Goal: Download file/media

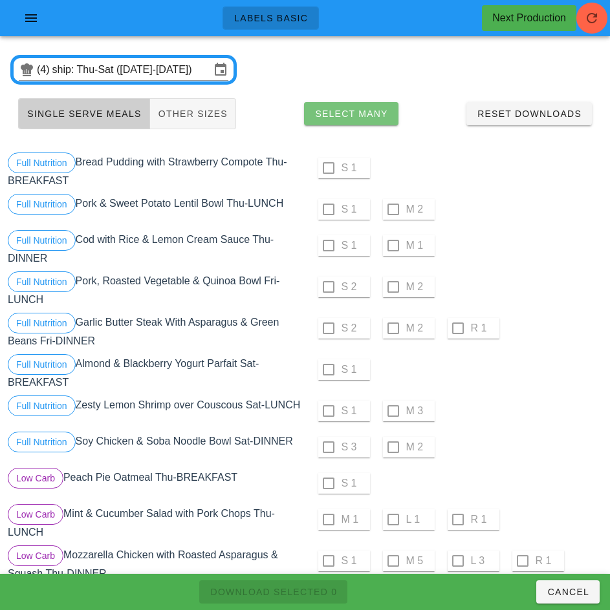
click at [367, 113] on span "Select Many" at bounding box center [351, 114] width 74 height 10
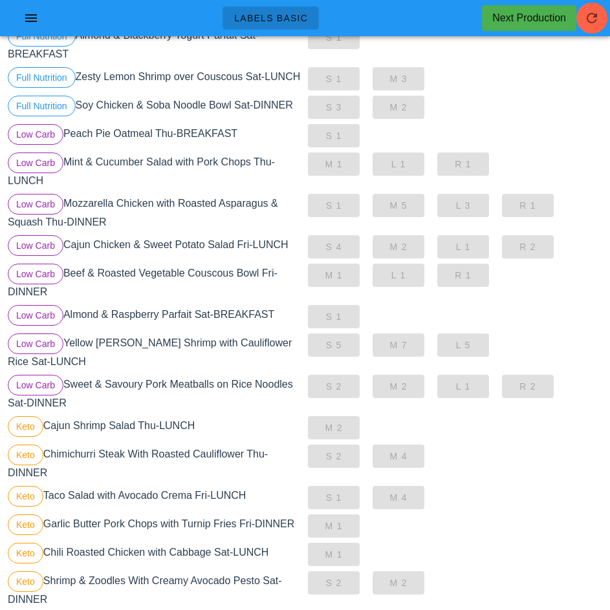
scroll to position [311, 0]
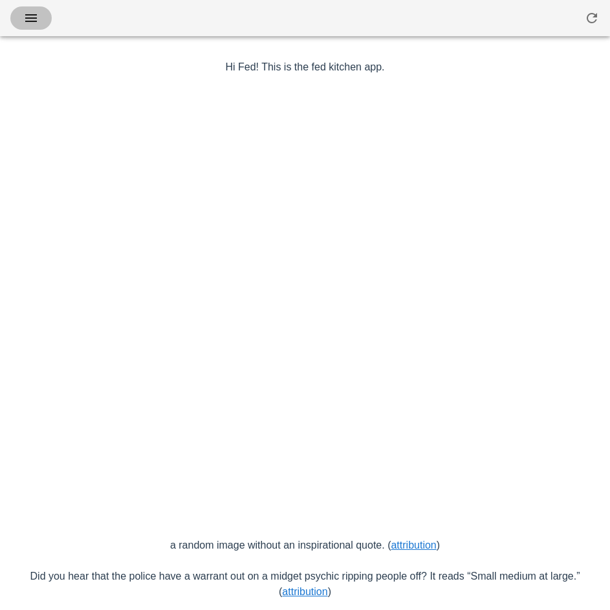
click at [30, 25] on icon "button" at bounding box center [31, 18] width 16 height 16
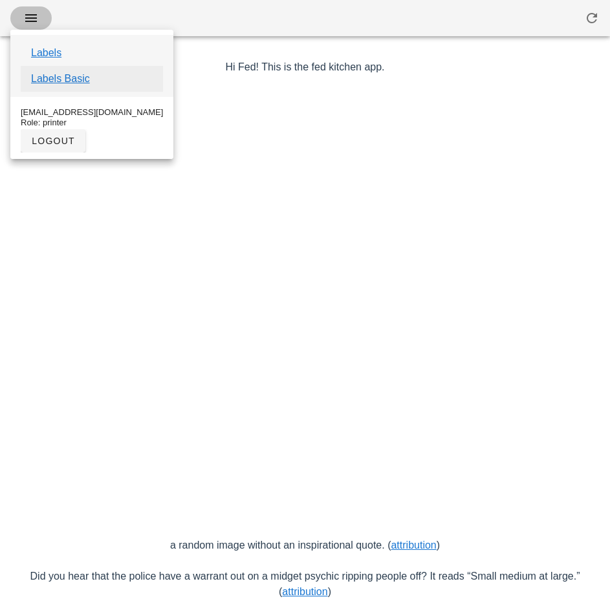
click at [83, 80] on link "Labels Basic" at bounding box center [60, 79] width 59 height 16
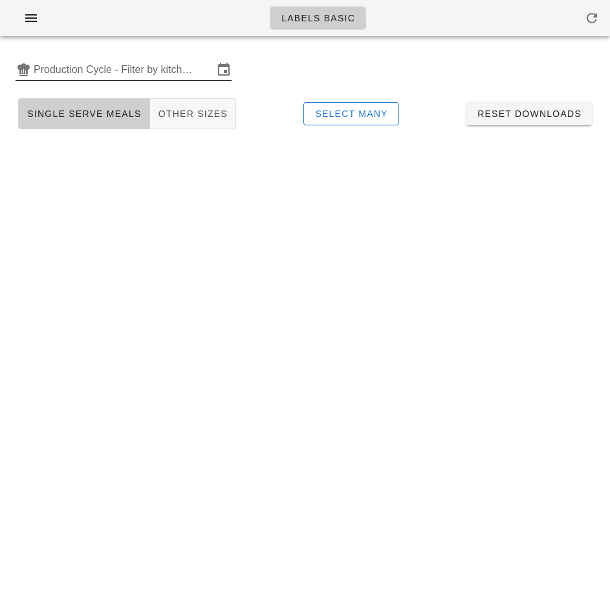
click at [105, 64] on input "Production Cycle - Filter by kitchen production schedules" at bounding box center [124, 69] width 180 height 21
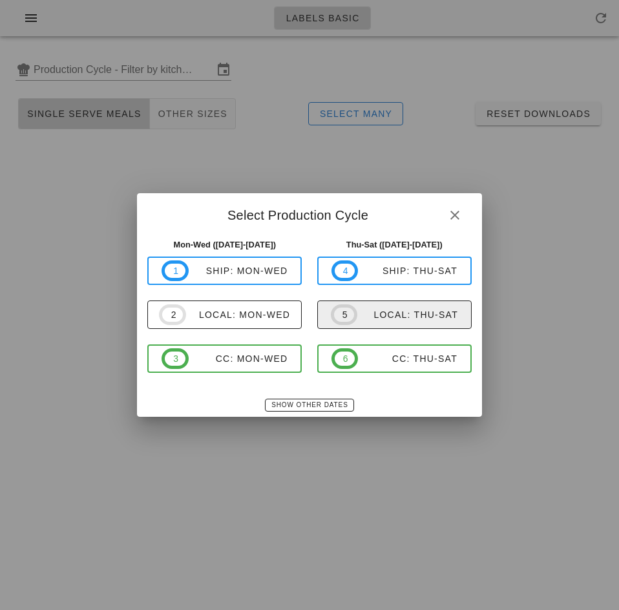
click at [427, 319] on div "local: Thu-Sat" at bounding box center [408, 315] width 101 height 10
type input "local: Thu-Sat ([DATE]-[DATE])"
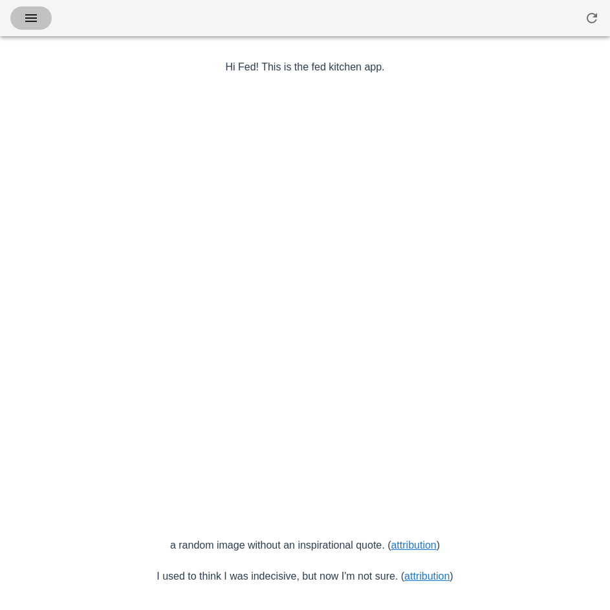
click at [29, 16] on icon "button" at bounding box center [31, 18] width 16 height 16
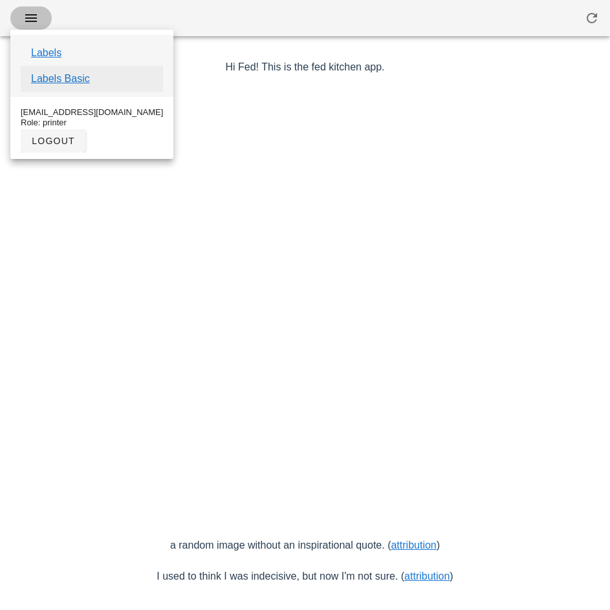
click at [84, 78] on link "Labels Basic" at bounding box center [60, 79] width 59 height 16
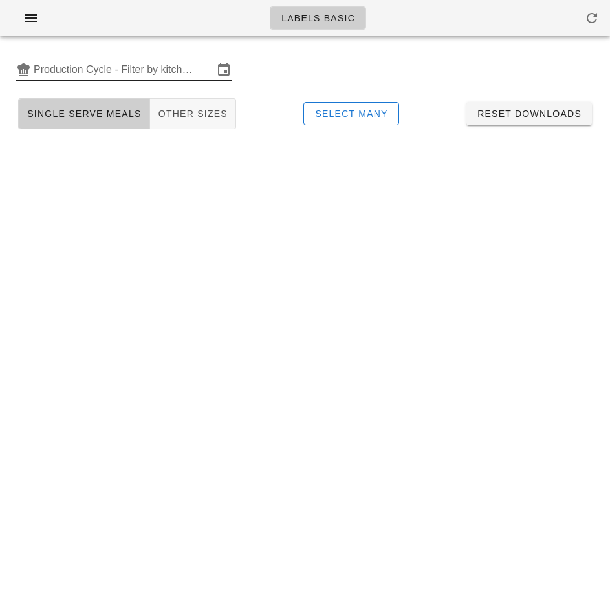
click at [100, 65] on input "Production Cycle - Filter by kitchen production schedules" at bounding box center [124, 69] width 180 height 21
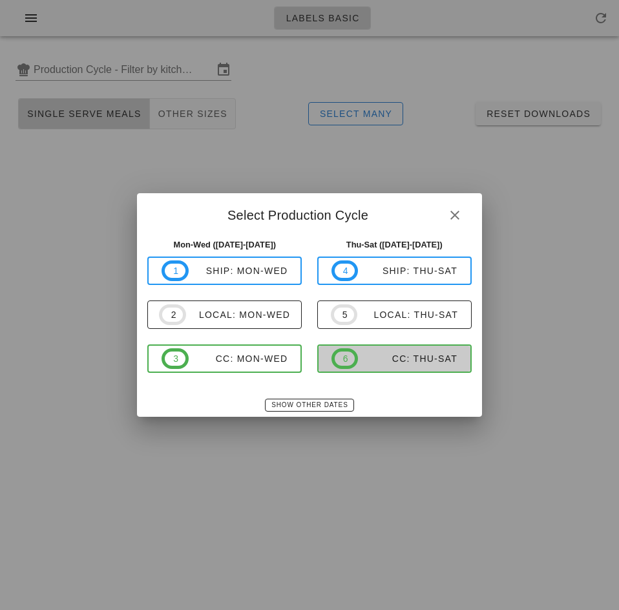
click at [415, 359] on div "CC: Thu-Sat" at bounding box center [408, 359] width 100 height 10
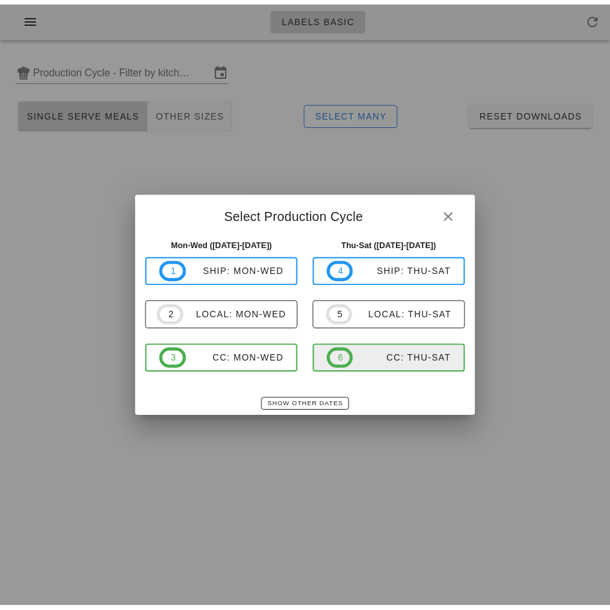
type input "CC: Thu-Sat ([DATE]-[DATE])"
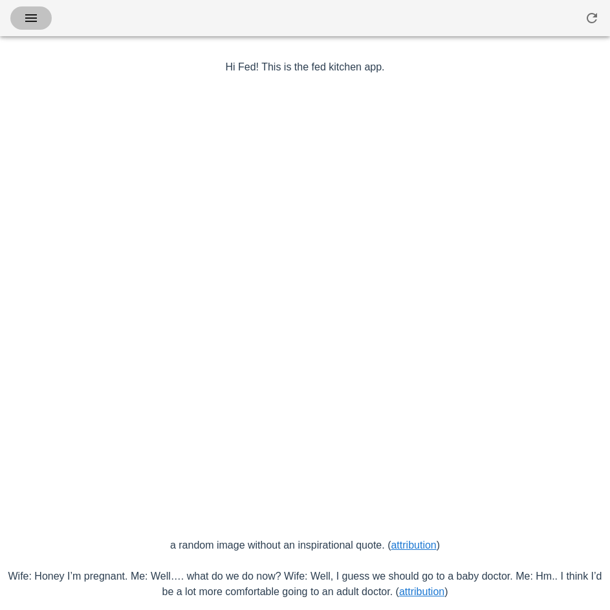
click at [37, 25] on icon "button" at bounding box center [31, 18] width 16 height 16
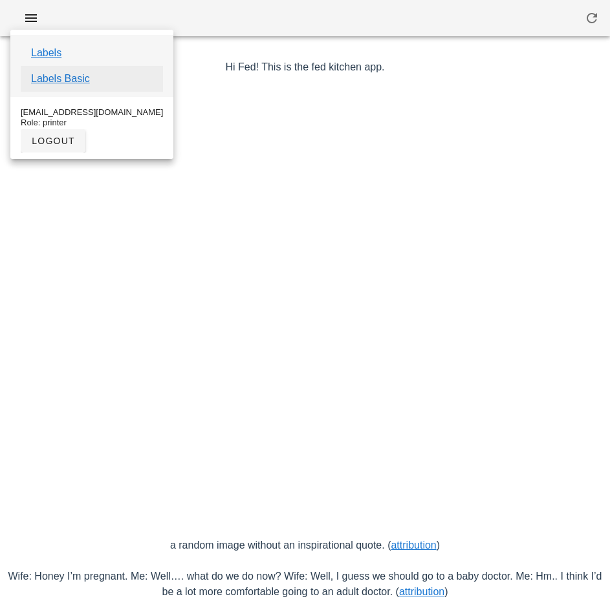
click at [77, 83] on link "Labels Basic" at bounding box center [60, 79] width 59 height 16
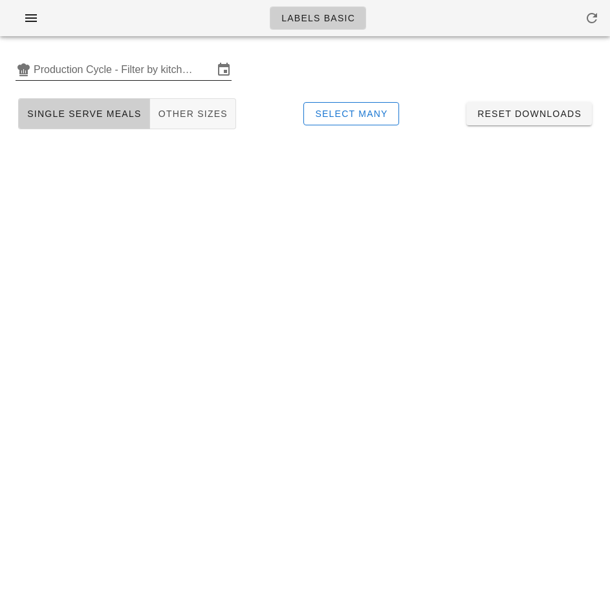
click at [116, 70] on input "Production Cycle - Filter by kitchen production schedules" at bounding box center [124, 69] width 180 height 21
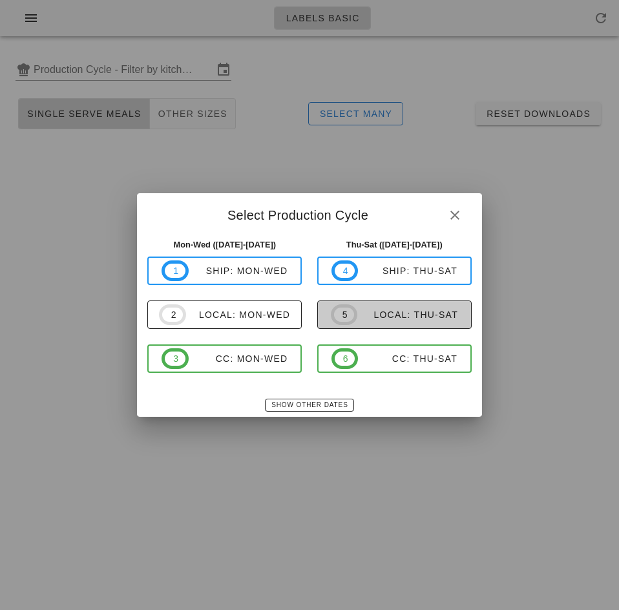
click at [396, 323] on span "5 local: Thu-Sat" at bounding box center [394, 315] width 127 height 21
type input "local: Thu-Sat ([DATE]-[DATE])"
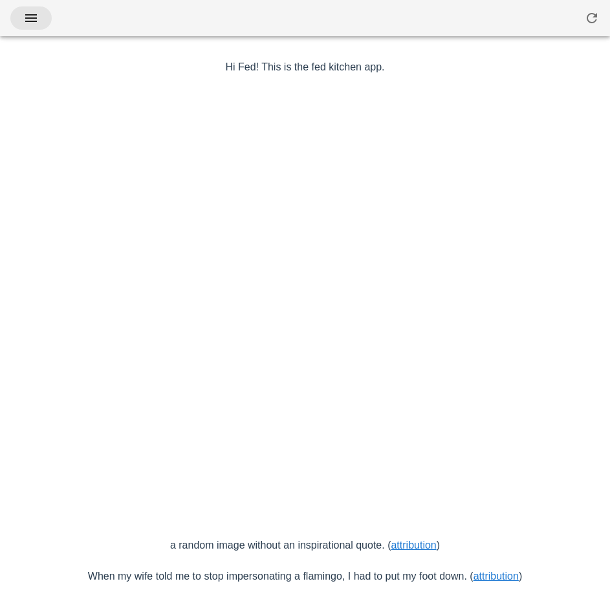
click at [29, 14] on icon "button" at bounding box center [31, 18] width 16 height 16
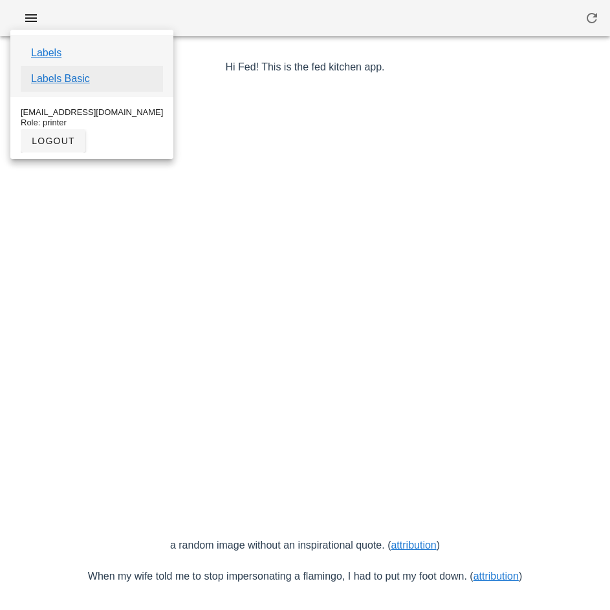
click at [76, 81] on link "Labels Basic" at bounding box center [60, 79] width 59 height 16
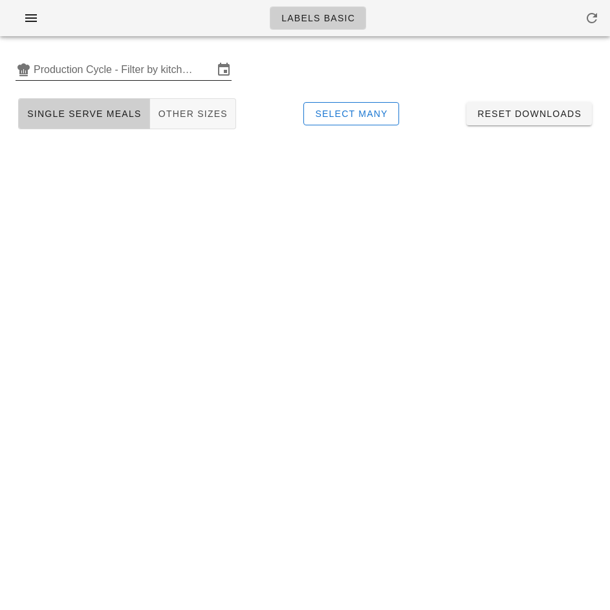
click at [114, 74] on input "Production Cycle - Filter by kitchen production schedules" at bounding box center [124, 69] width 180 height 21
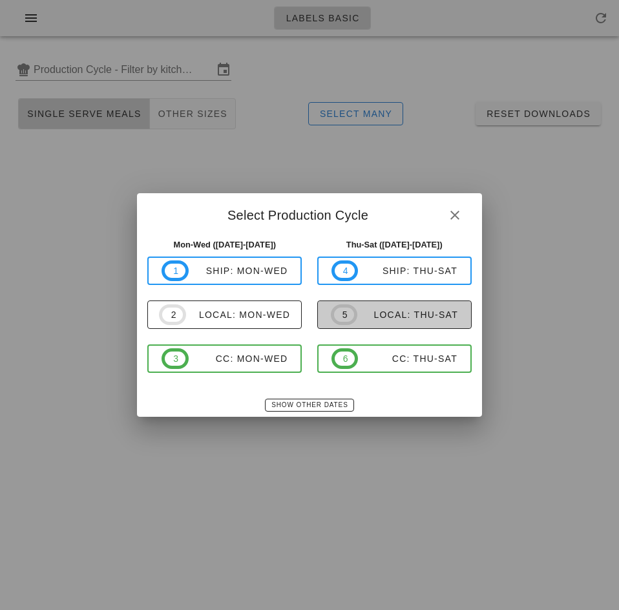
click at [404, 317] on div "local: Thu-Sat" at bounding box center [408, 315] width 101 height 10
type input "local: Thu-Sat (Oct 16-Oct 18)"
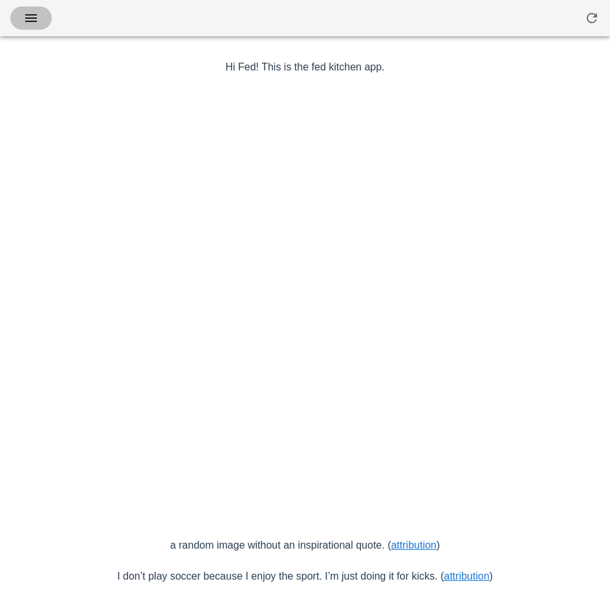
click at [39, 17] on span "button" at bounding box center [31, 18] width 21 height 16
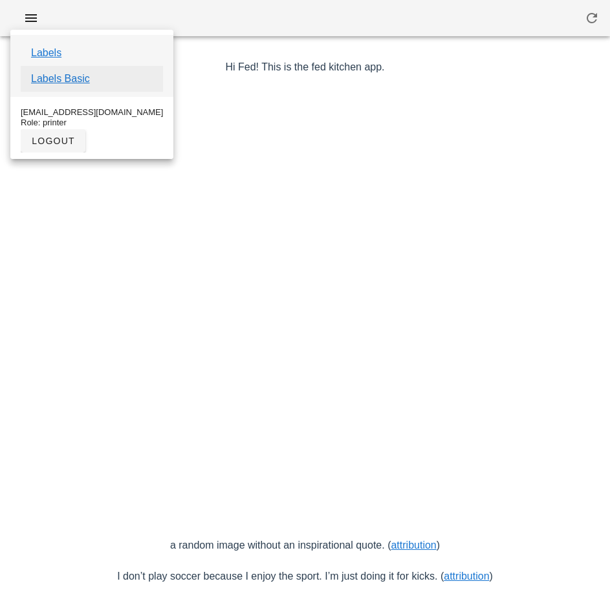
click at [77, 83] on link "Labels Basic" at bounding box center [60, 79] width 59 height 16
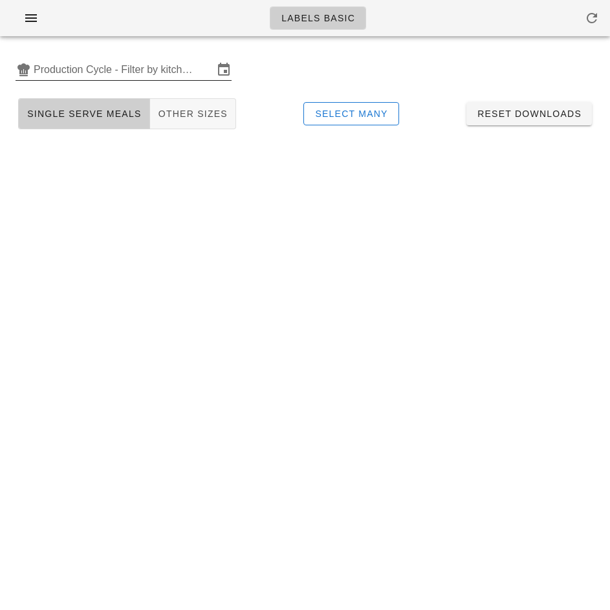
click at [79, 72] on input "Production Cycle - Filter by kitchen production schedules" at bounding box center [124, 69] width 180 height 21
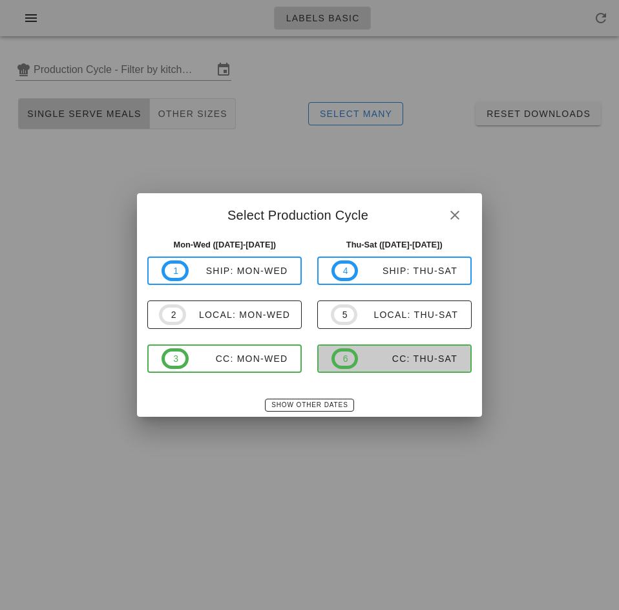
click at [412, 365] on span "6 CC: Thu-Sat" at bounding box center [395, 358] width 126 height 21
type input "CC: Thu-Sat ([DATE]-[DATE])"
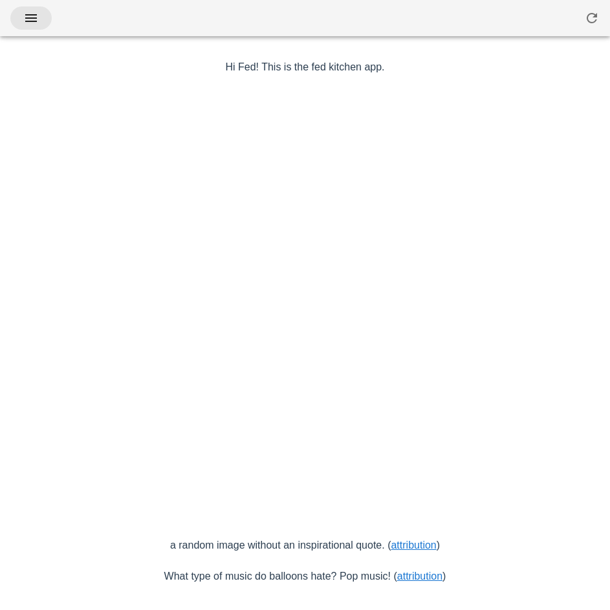
click at [26, 23] on icon "button" at bounding box center [31, 18] width 16 height 16
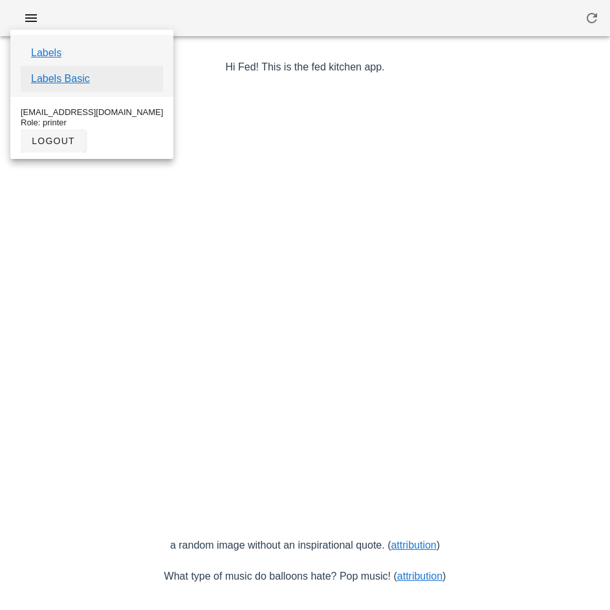
click at [84, 83] on link "Labels Basic" at bounding box center [60, 79] width 59 height 16
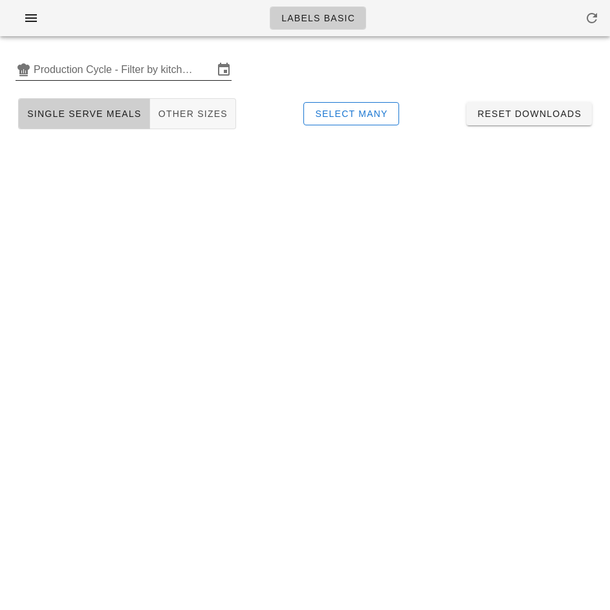
click at [110, 80] on input "Production Cycle - Filter by kitchen production schedules" at bounding box center [124, 69] width 180 height 21
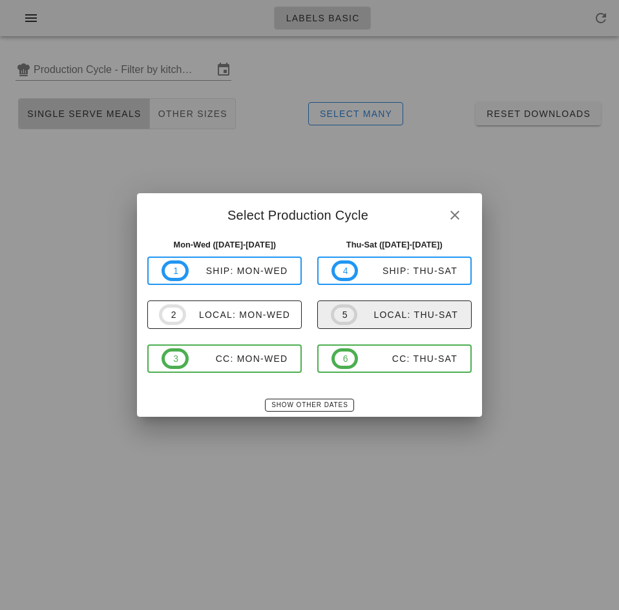
click at [409, 318] on div "local: Thu-Sat" at bounding box center [408, 315] width 101 height 10
type input "local: Thu-Sat (Oct 16-Oct 18)"
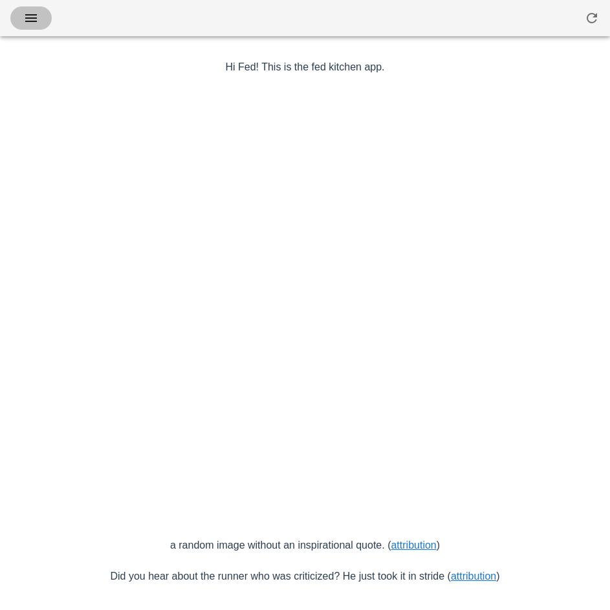
click at [33, 21] on icon "button" at bounding box center [31, 18] width 16 height 16
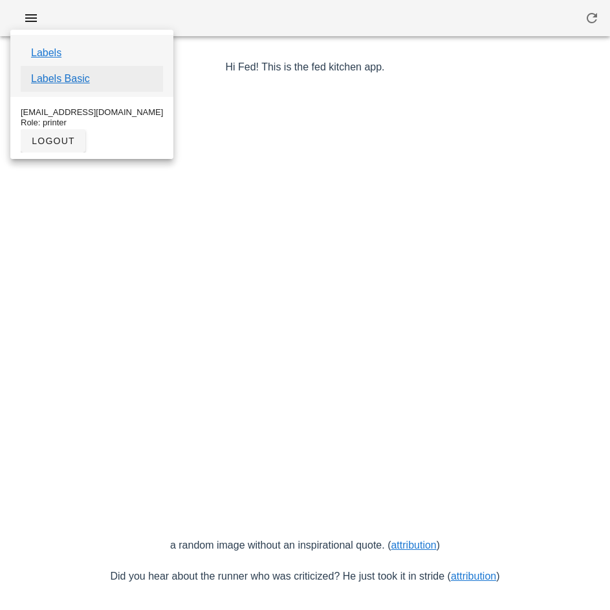
click at [81, 80] on link "Labels Basic" at bounding box center [60, 79] width 59 height 16
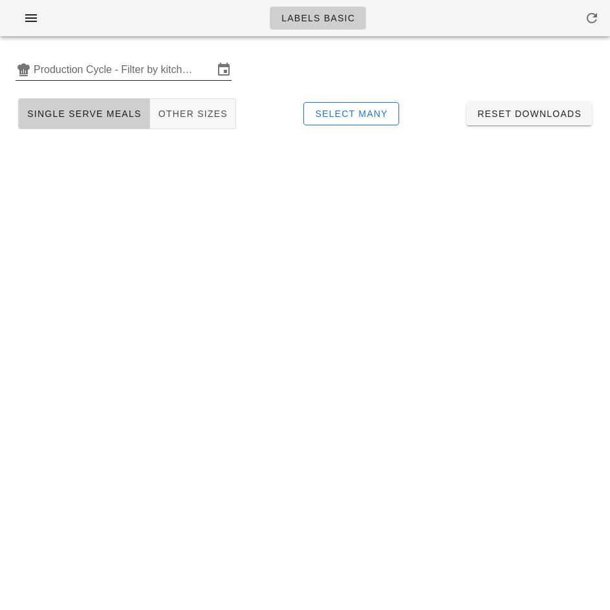
click at [120, 72] on input "Production Cycle - Filter by kitchen production schedules" at bounding box center [124, 69] width 180 height 21
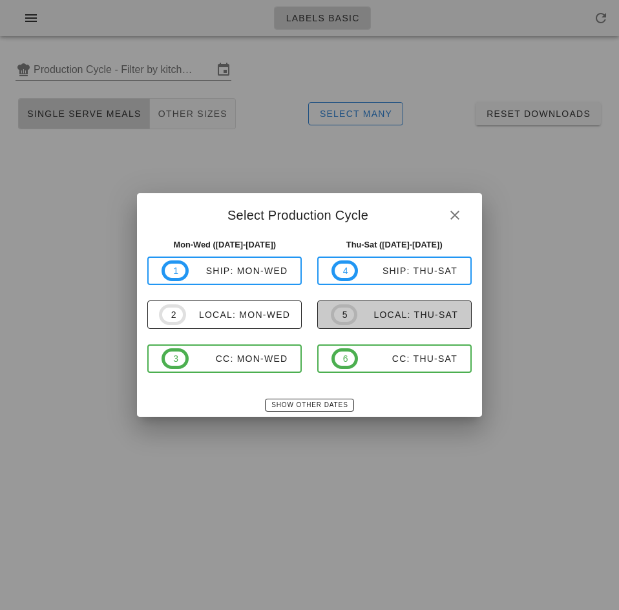
click at [393, 325] on span "5 local: Thu-Sat" at bounding box center [394, 315] width 127 height 21
type input "local: Thu-Sat ([DATE]-[DATE])"
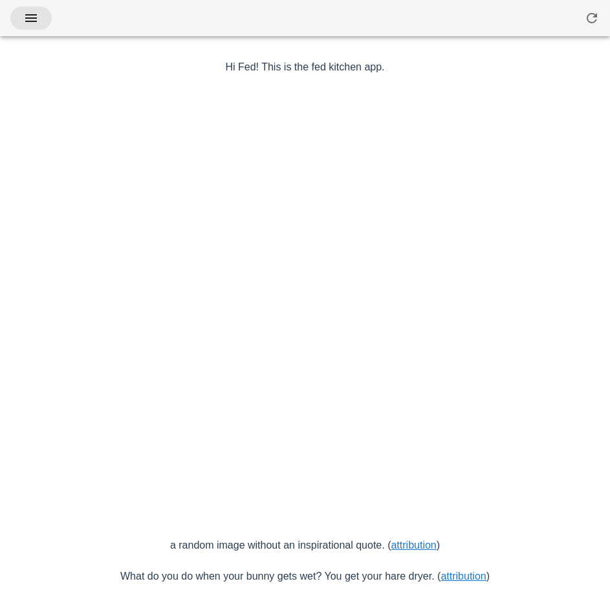
click at [30, 17] on icon "button" at bounding box center [31, 18] width 16 height 16
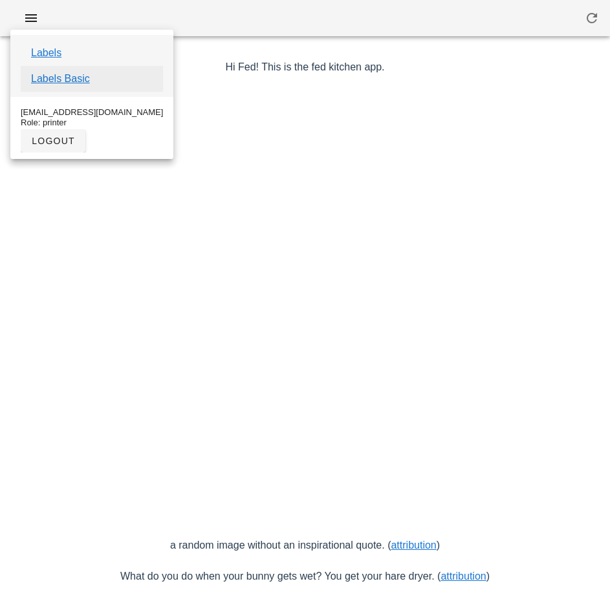
click at [82, 78] on link "Labels Basic" at bounding box center [60, 79] width 59 height 16
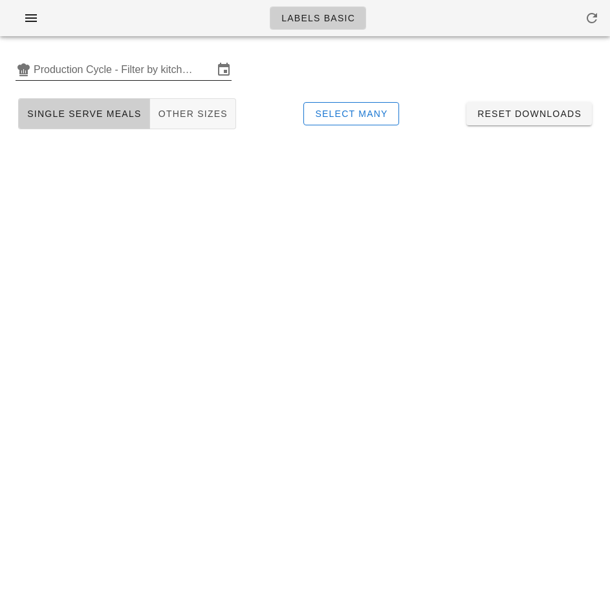
click at [125, 68] on input "Production Cycle - Filter by kitchen production schedules" at bounding box center [124, 69] width 180 height 21
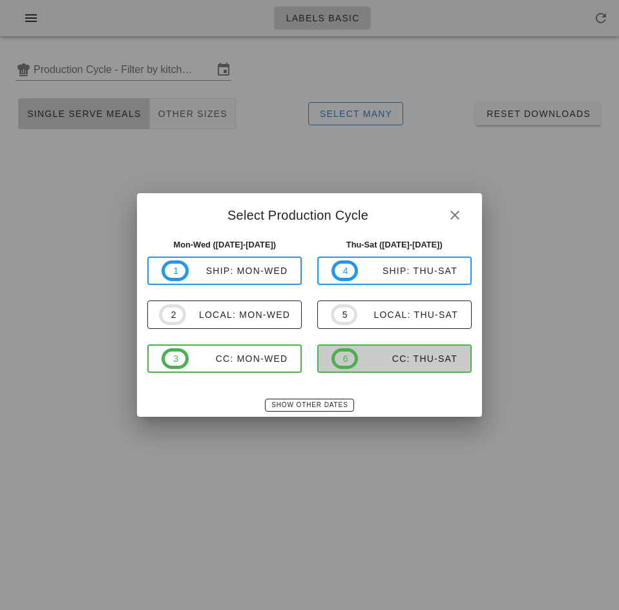
click at [425, 362] on div "CC: Thu-Sat" at bounding box center [408, 359] width 100 height 10
type input "CC: Thu-Sat (Oct 16-Oct 18)"
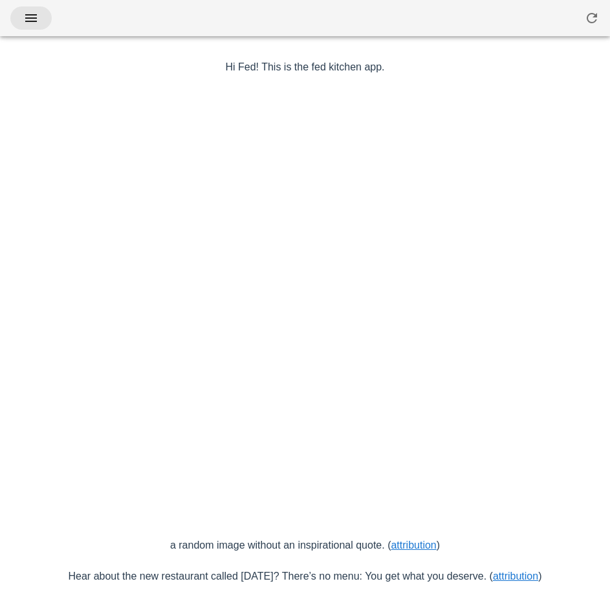
click at [25, 11] on icon "button" at bounding box center [31, 18] width 16 height 16
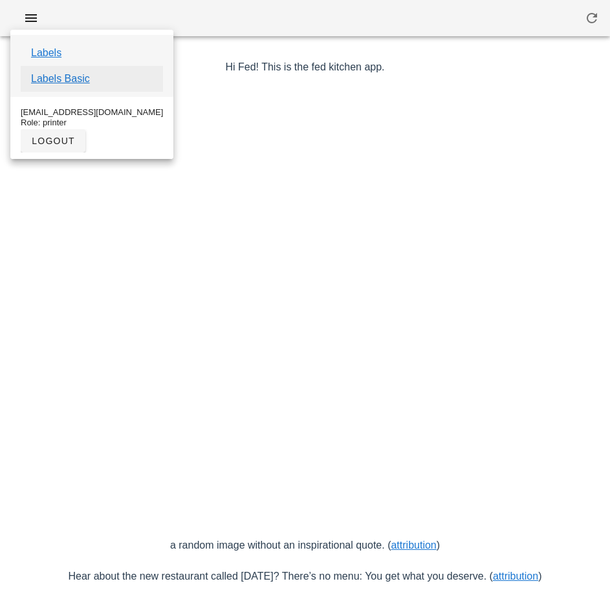
click at [87, 78] on link "Labels Basic" at bounding box center [60, 79] width 59 height 16
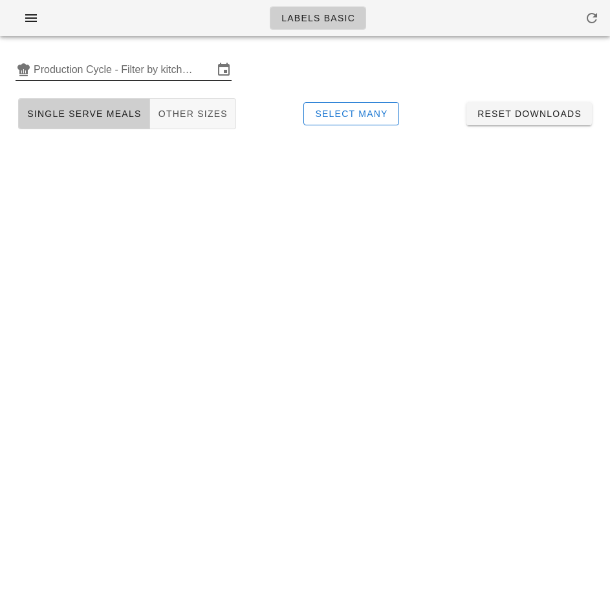
click at [85, 67] on input "Production Cycle - Filter by kitchen production schedules" at bounding box center [124, 69] width 180 height 21
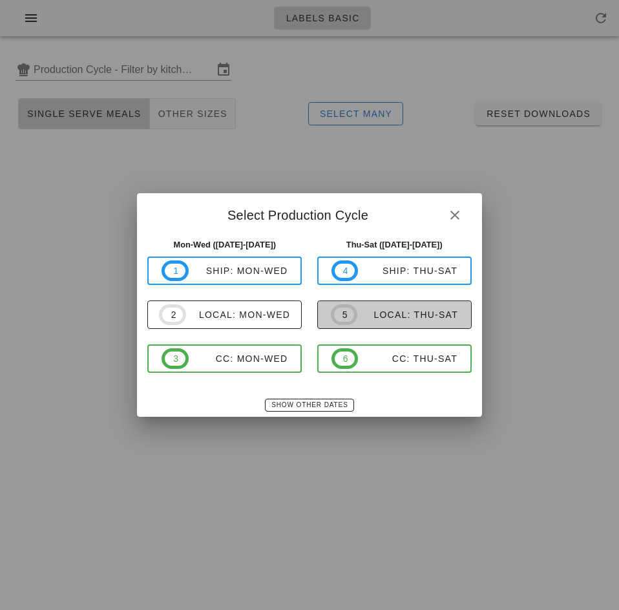
click at [409, 316] on div "local: Thu-Sat" at bounding box center [408, 315] width 101 height 10
type input "local: Thu-Sat ([DATE]-[DATE])"
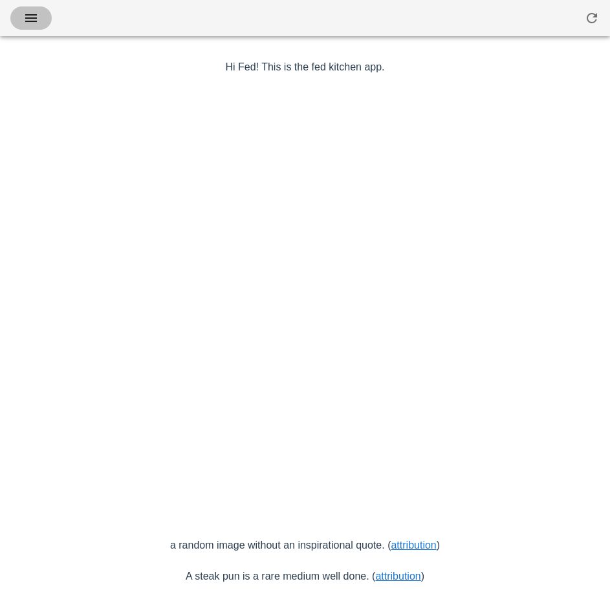
click at [28, 19] on icon "button" at bounding box center [31, 18] width 16 height 16
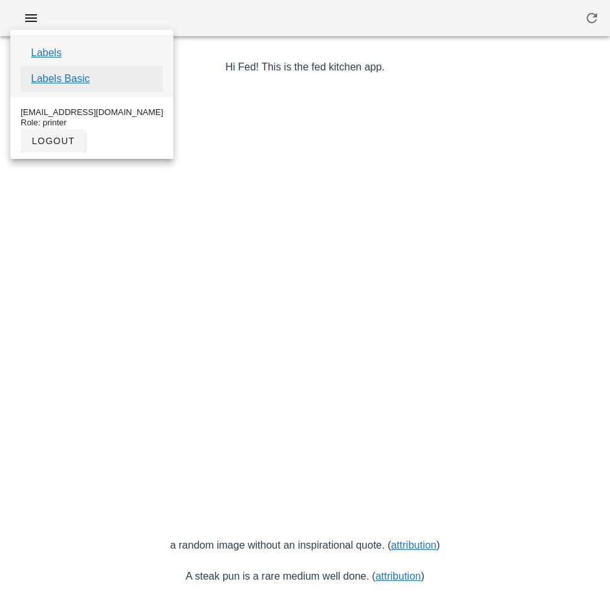
click at [76, 79] on link "Labels Basic" at bounding box center [60, 79] width 59 height 16
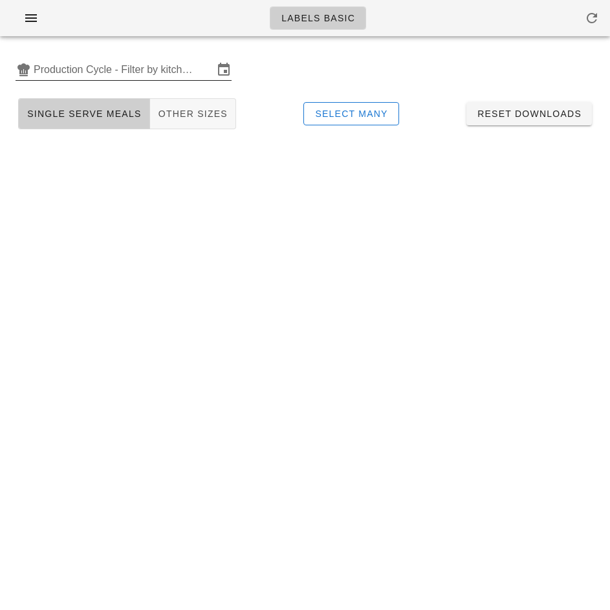
click at [116, 73] on input "Production Cycle - Filter by kitchen production schedules" at bounding box center [124, 69] width 180 height 21
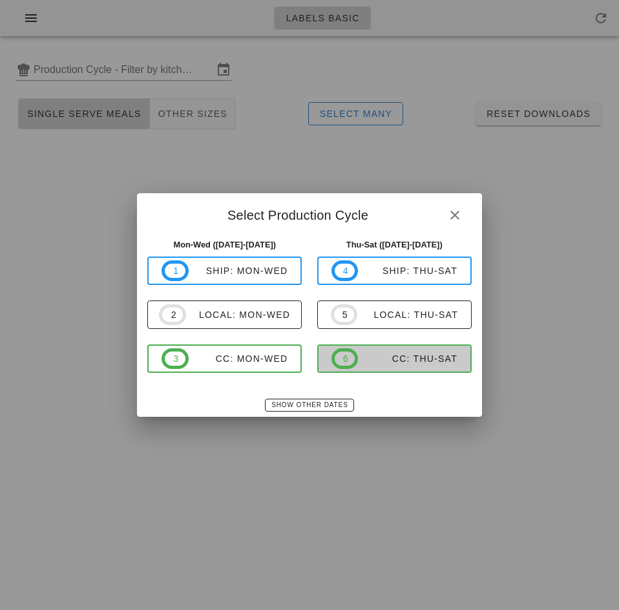
click at [411, 363] on div "CC: Thu-Sat" at bounding box center [408, 359] width 100 height 10
type input "CC: Thu-Sat (Oct 16-Oct 18)"
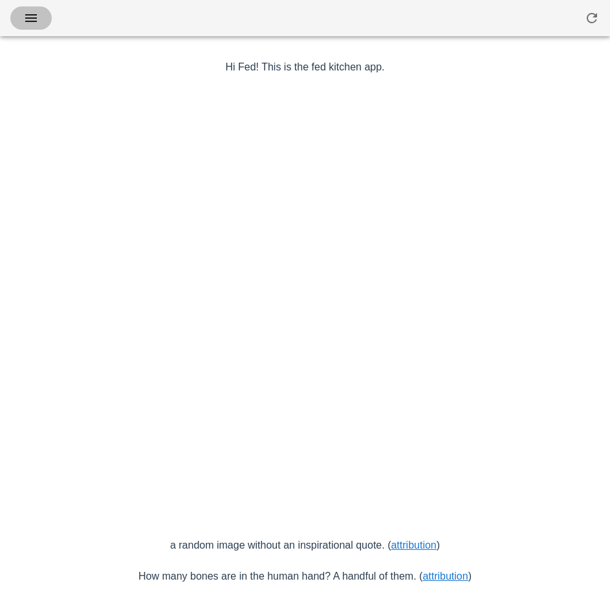
click at [34, 17] on icon "button" at bounding box center [31, 18] width 16 height 16
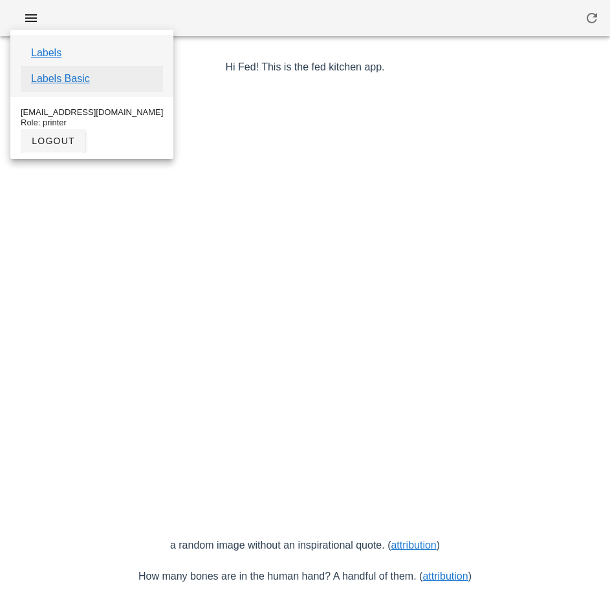
click at [79, 80] on link "Labels Basic" at bounding box center [60, 79] width 59 height 16
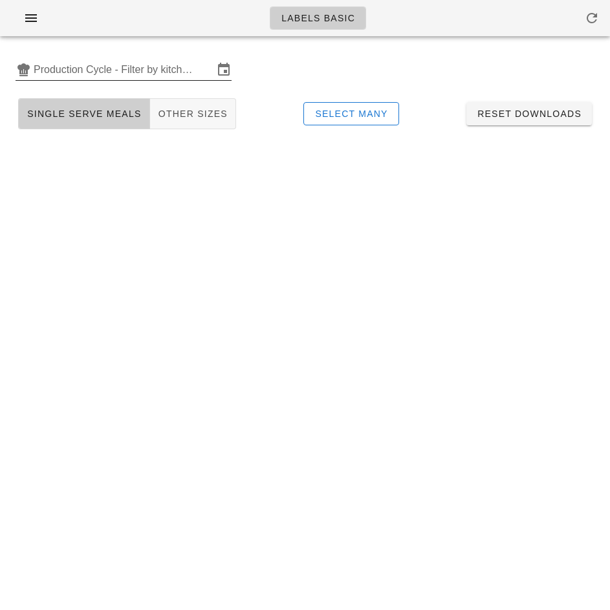
click at [123, 67] on input "Production Cycle - Filter by kitchen production schedules" at bounding box center [124, 69] width 180 height 21
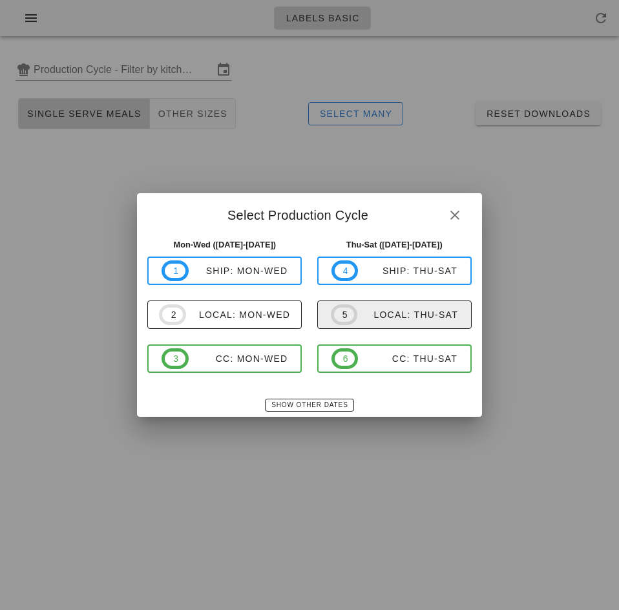
click at [400, 315] on div "local: Thu-Sat" at bounding box center [408, 315] width 101 height 10
type input "local: Thu-Sat ([DATE]-[DATE])"
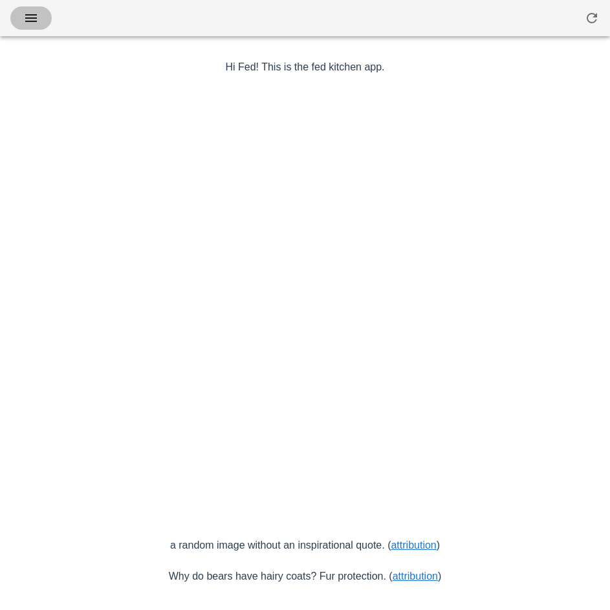
click at [41, 23] on span "button" at bounding box center [31, 18] width 21 height 16
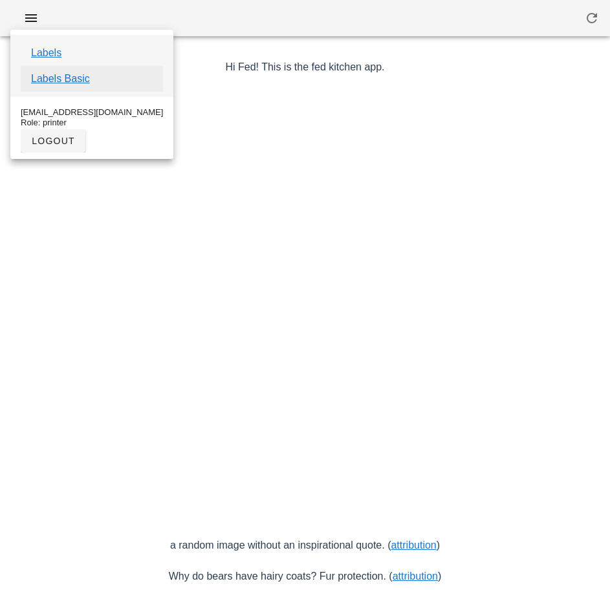
click at [76, 81] on link "Labels Basic" at bounding box center [60, 79] width 59 height 16
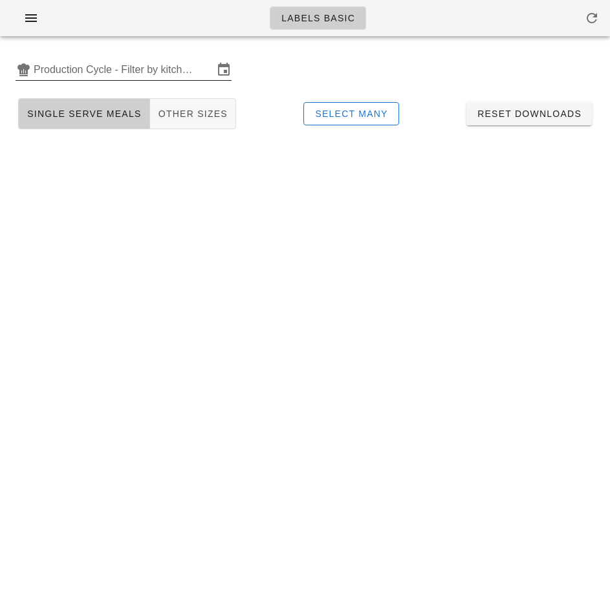
click at [110, 74] on input "Production Cycle - Filter by kitchen production schedules" at bounding box center [124, 69] width 180 height 21
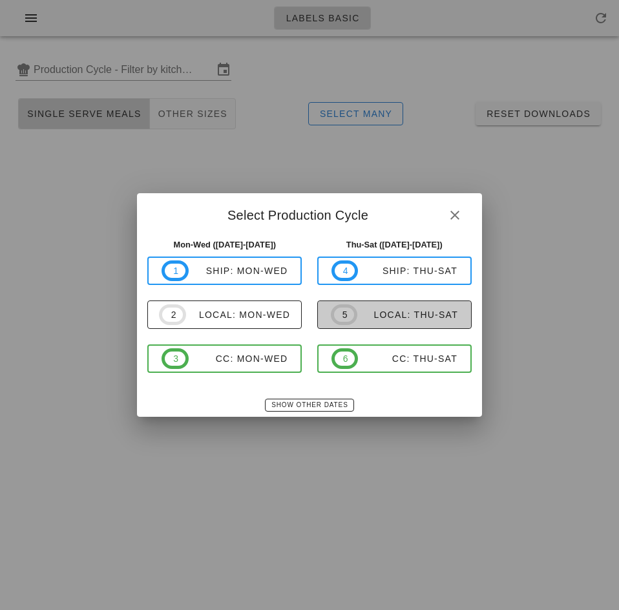
click at [418, 318] on div "local: Thu-Sat" at bounding box center [408, 315] width 101 height 10
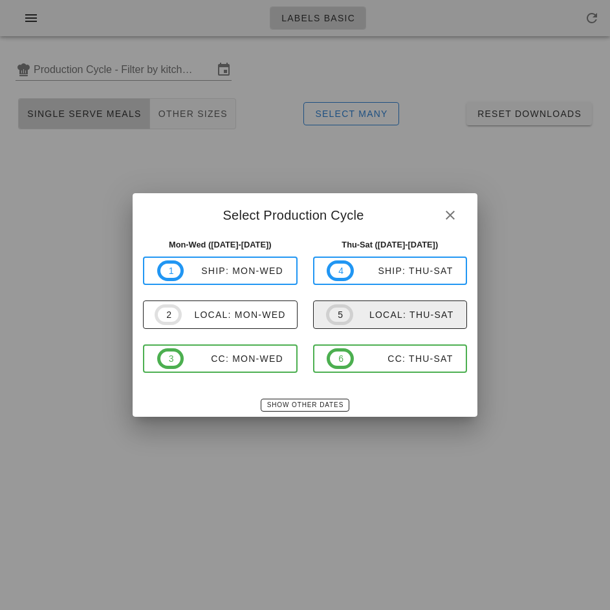
type input "local: Thu-Sat ([DATE]-[DATE])"
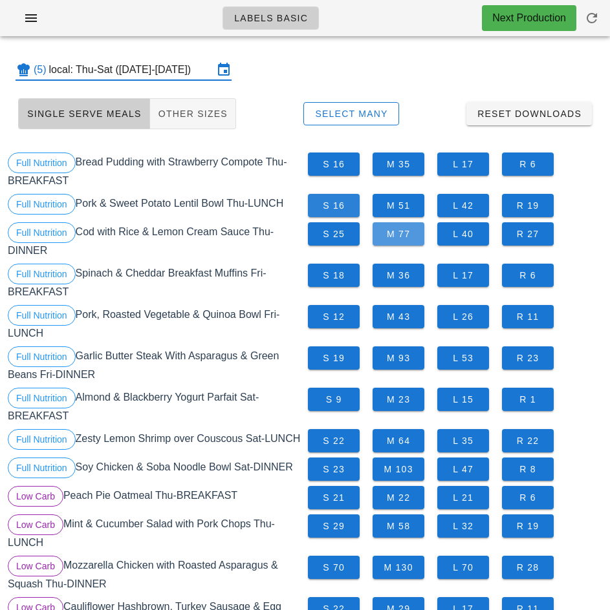
click at [401, 238] on span "M 77" at bounding box center [398, 234] width 31 height 10
click at [334, 207] on span "S 16" at bounding box center [333, 205] width 31 height 10
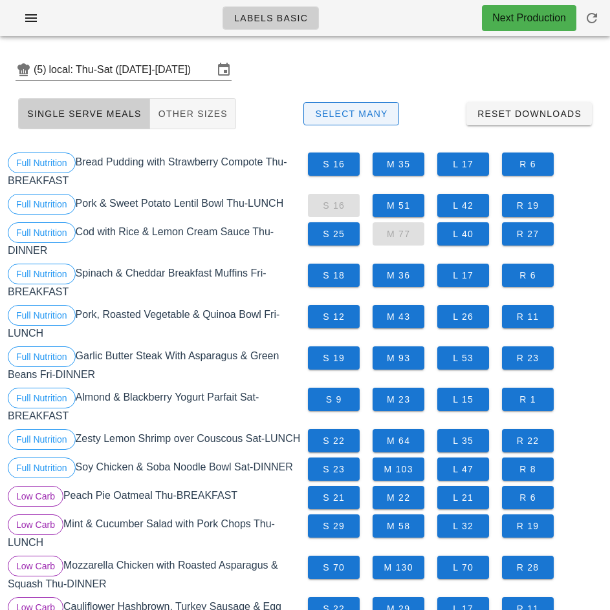
click at [376, 114] on span "Select Many" at bounding box center [351, 114] width 74 height 10
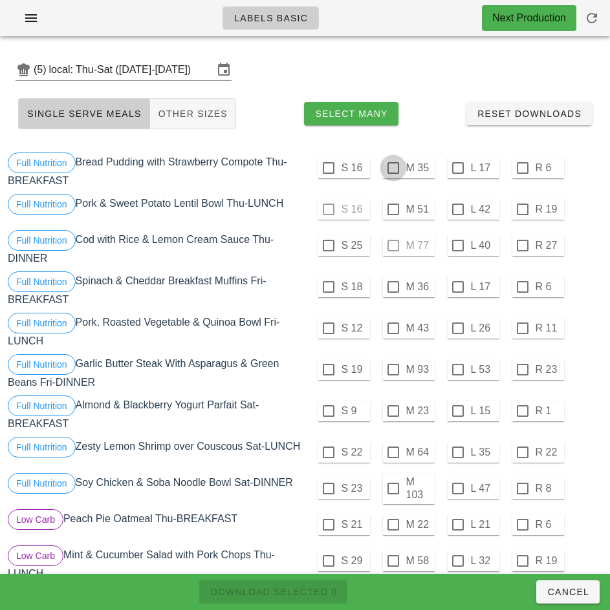
click at [392, 168] on div at bounding box center [393, 168] width 22 height 22
checkbox input "true"
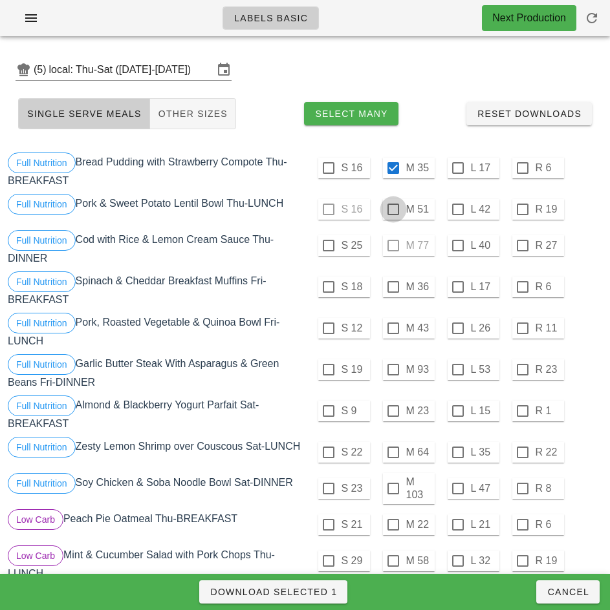
click at [391, 216] on div at bounding box center [393, 209] width 22 height 22
checkbox input "true"
click at [328, 246] on div at bounding box center [328, 246] width 22 height 22
checkbox input "true"
click at [323, 588] on span "Download Selected 3" at bounding box center [272, 592] width 127 height 10
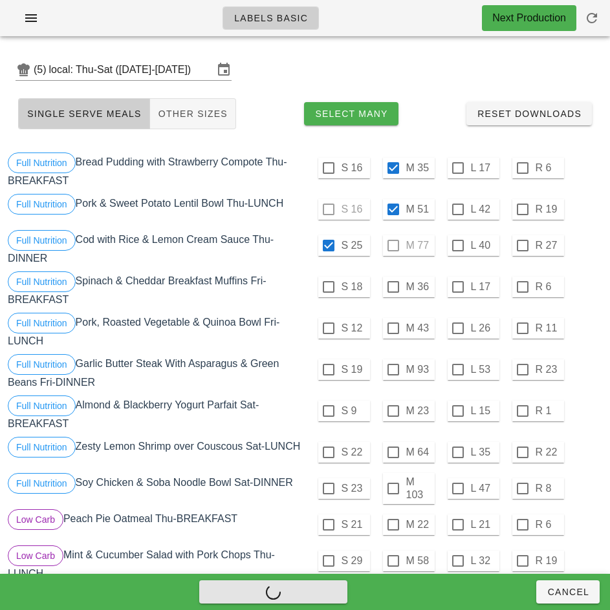
checkbox input "false"
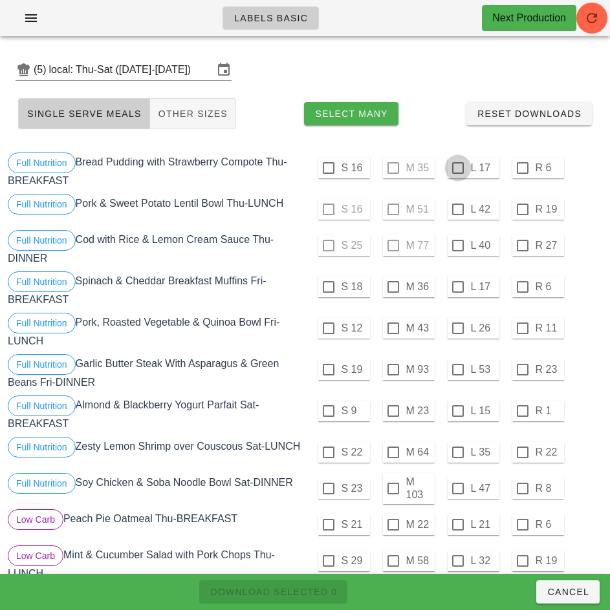
click at [458, 168] on div at bounding box center [458, 168] width 22 height 22
checkbox input "true"
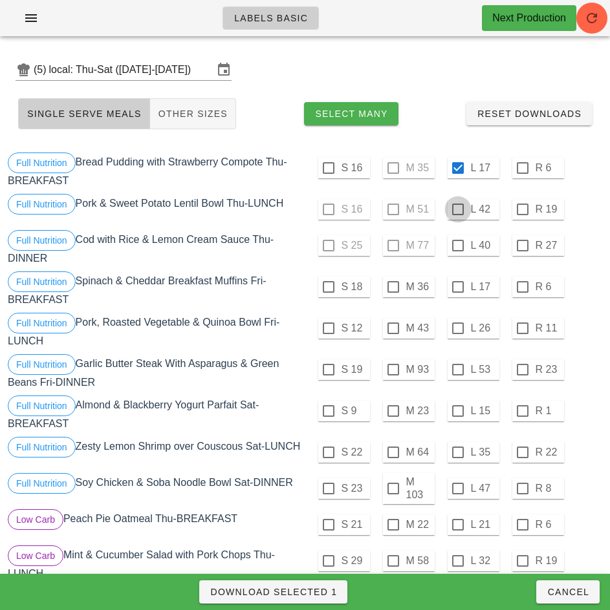
click at [456, 211] on div at bounding box center [458, 209] width 22 height 22
checkbox input "true"
click at [455, 248] on div at bounding box center [458, 246] width 22 height 22
checkbox input "true"
click at [324, 591] on span "Download Selected 3" at bounding box center [272, 592] width 127 height 10
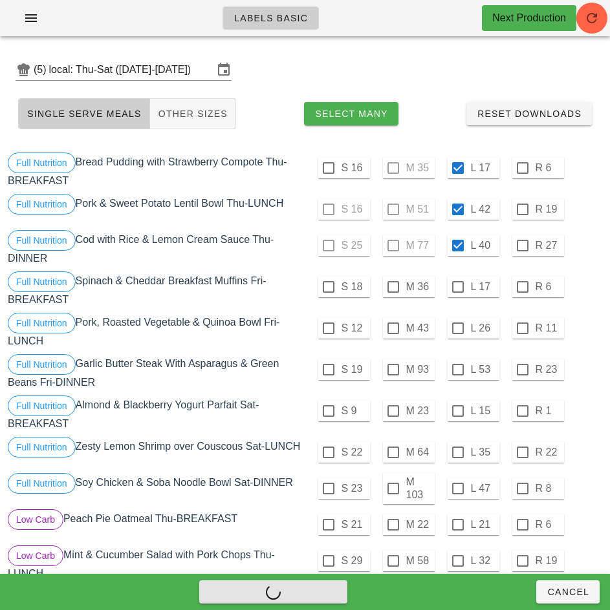
checkbox input "false"
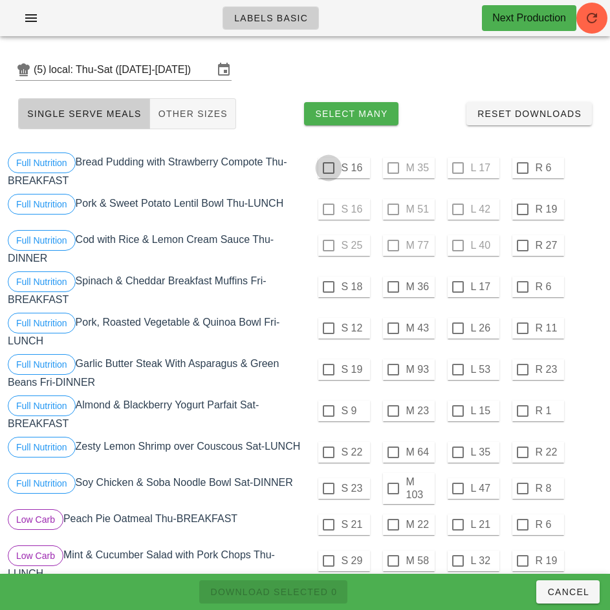
click at [327, 169] on div at bounding box center [328, 168] width 22 height 22
checkbox input "true"
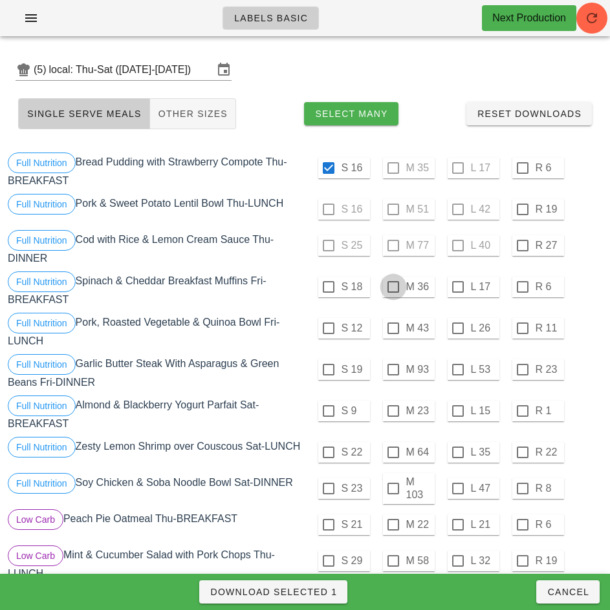
click at [391, 289] on div at bounding box center [393, 287] width 22 height 22
checkbox input "true"
click at [392, 411] on div at bounding box center [393, 411] width 22 height 22
checkbox input "true"
click at [328, 494] on div at bounding box center [328, 489] width 22 height 22
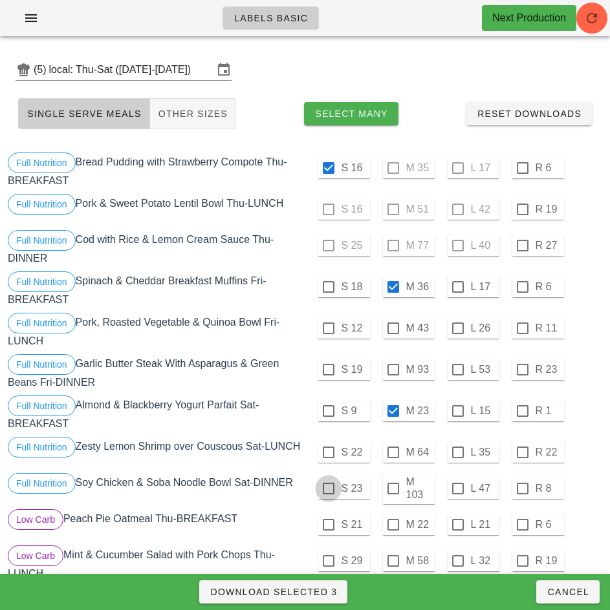
checkbox input "true"
click at [328, 453] on div at bounding box center [328, 453] width 22 height 22
checkbox input "true"
click at [328, 328] on div at bounding box center [328, 328] width 22 height 22
checkbox input "true"
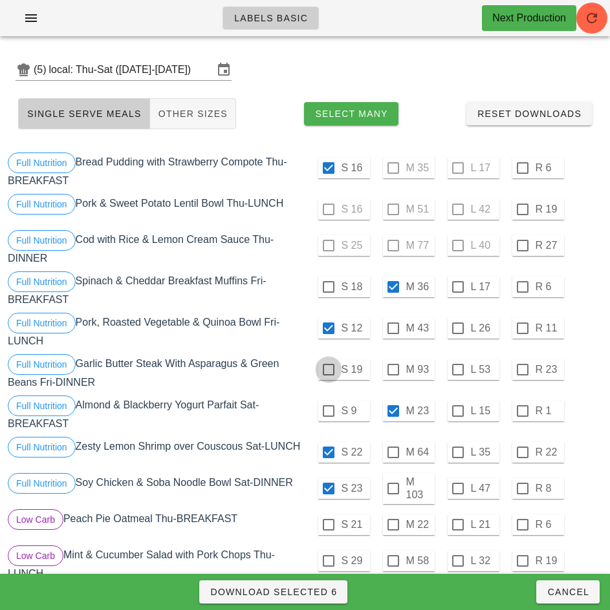
click at [328, 370] on div at bounding box center [328, 370] width 22 height 22
checkbox input "true"
click at [317, 592] on span "Download Selected 7" at bounding box center [272, 592] width 127 height 10
checkbox input "false"
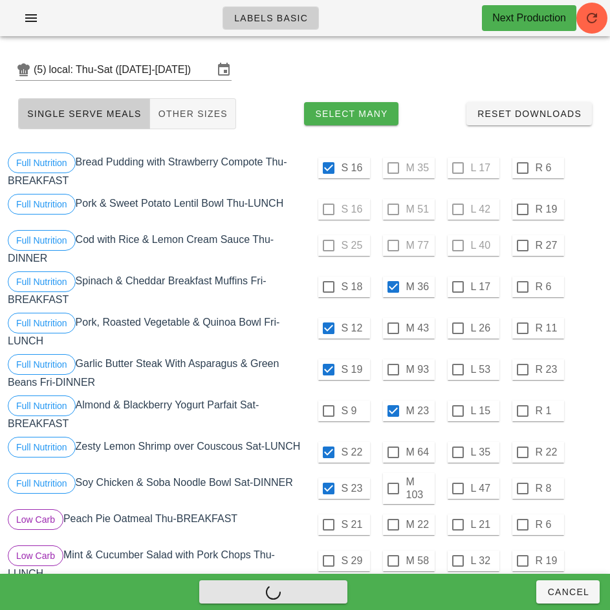
checkbox input "false"
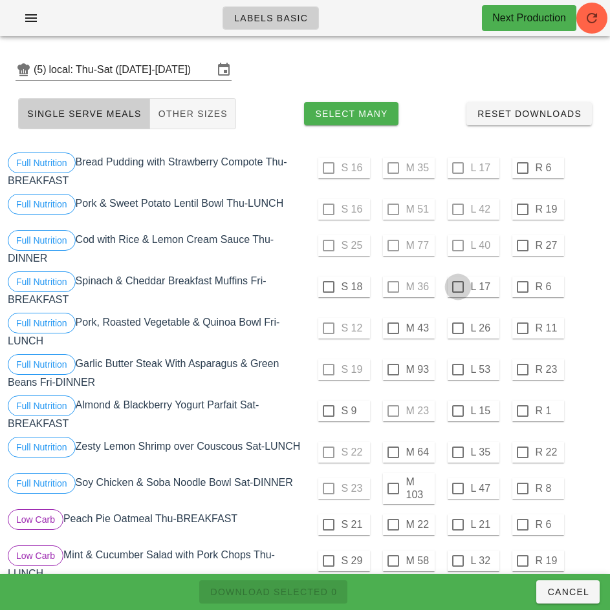
click at [457, 287] on div at bounding box center [458, 287] width 22 height 22
checkbox input "true"
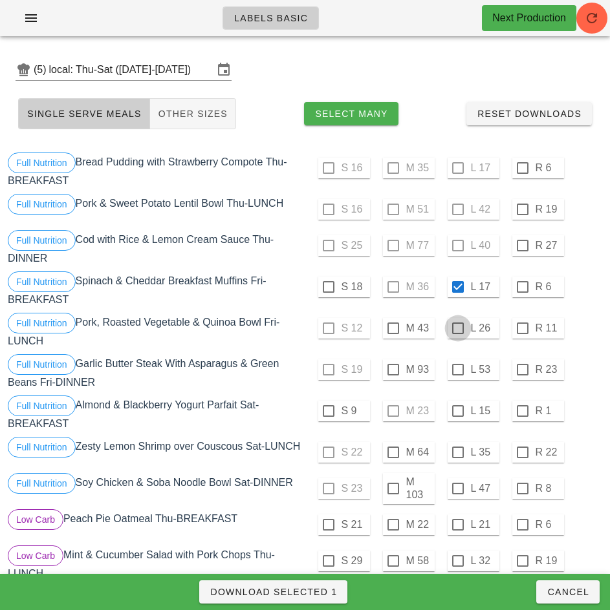
click at [457, 328] on div at bounding box center [458, 328] width 22 height 22
checkbox input "true"
click at [457, 411] on div at bounding box center [458, 411] width 22 height 22
checkbox input "true"
click at [321, 597] on span "Download Selected 3" at bounding box center [272, 592] width 127 height 10
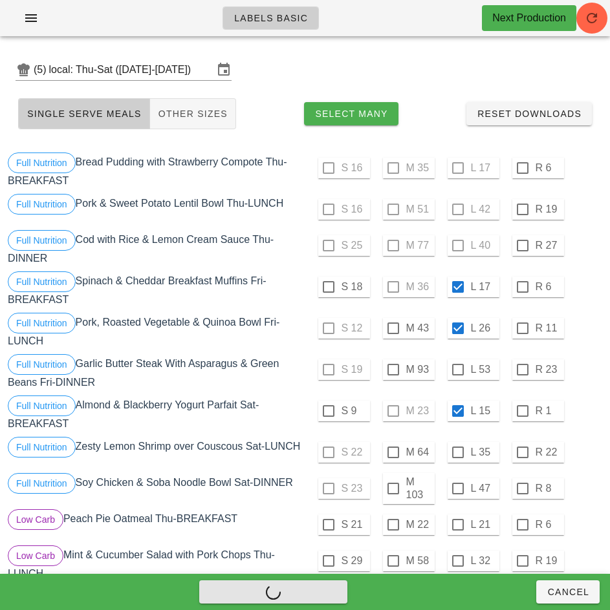
checkbox input "false"
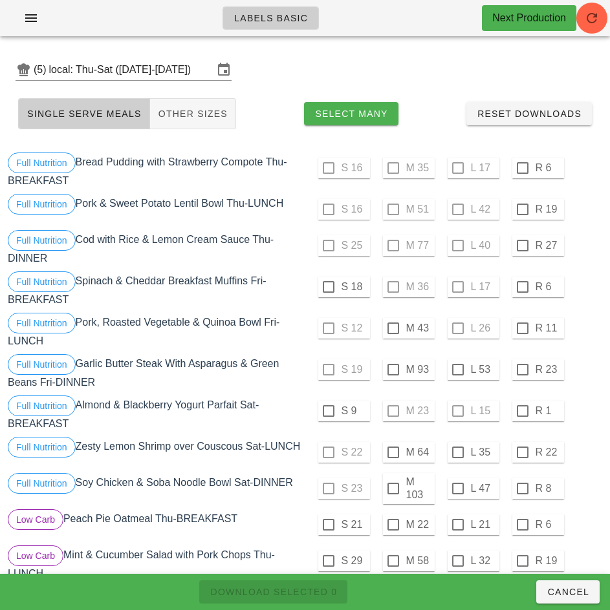
click at [289, 350] on div "Full Nutrition Pork, Roasted Vegetable & Quinoa Bowl Fri-LUNCH" at bounding box center [155, 330] width 300 height 41
click at [326, 289] on div at bounding box center [328, 287] width 22 height 22
checkbox input "true"
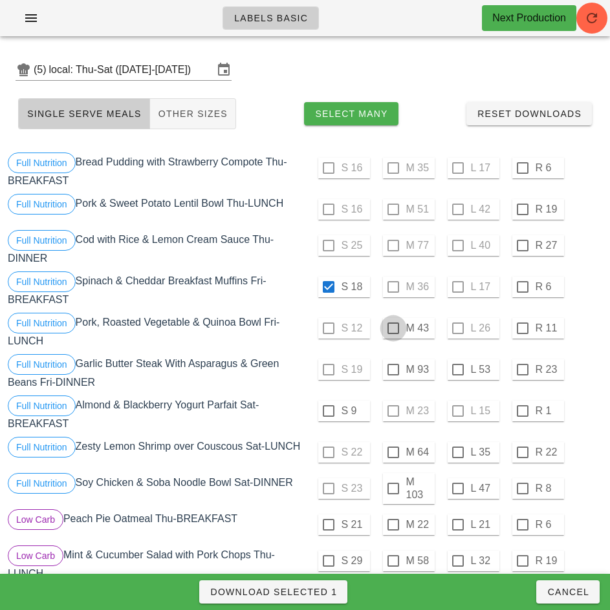
click at [392, 328] on div at bounding box center [393, 328] width 22 height 22
checkbox input "true"
click at [327, 411] on div at bounding box center [328, 411] width 22 height 22
checkbox input "true"
click at [328, 587] on span "Download Selected 3" at bounding box center [272, 592] width 127 height 10
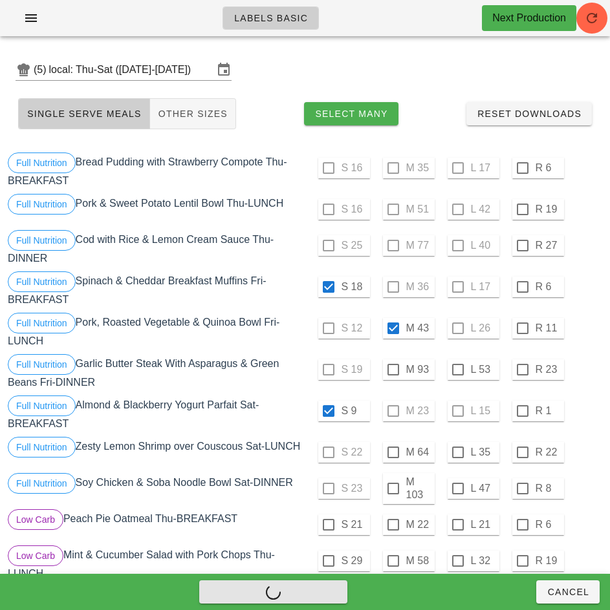
checkbox input "false"
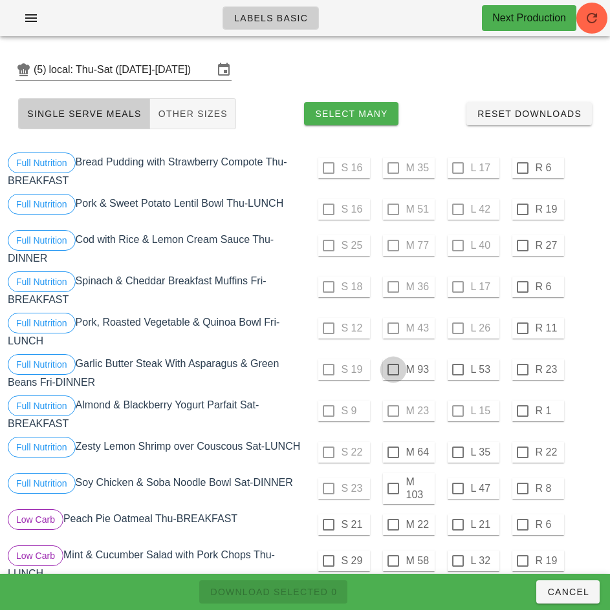
click at [392, 370] on div at bounding box center [393, 370] width 22 height 22
click at [325, 594] on span "Download Selected 1" at bounding box center [272, 592] width 127 height 10
checkbox input "false"
click at [458, 368] on div at bounding box center [458, 370] width 22 height 22
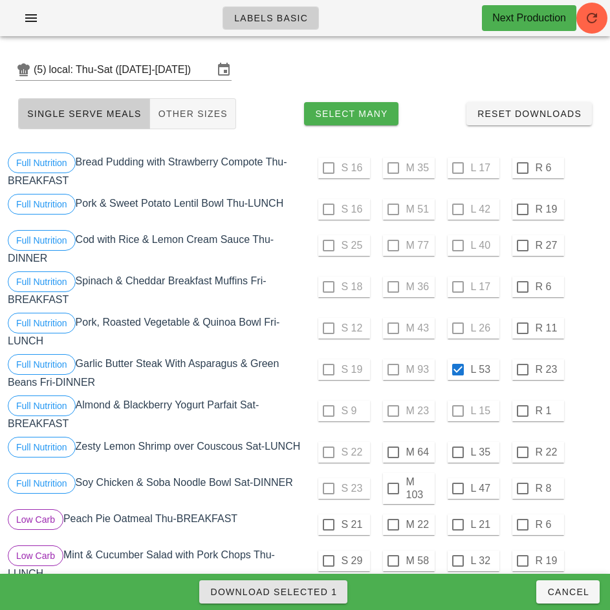
click at [325, 597] on span "Download Selected 1" at bounding box center [272, 592] width 127 height 10
checkbox input "false"
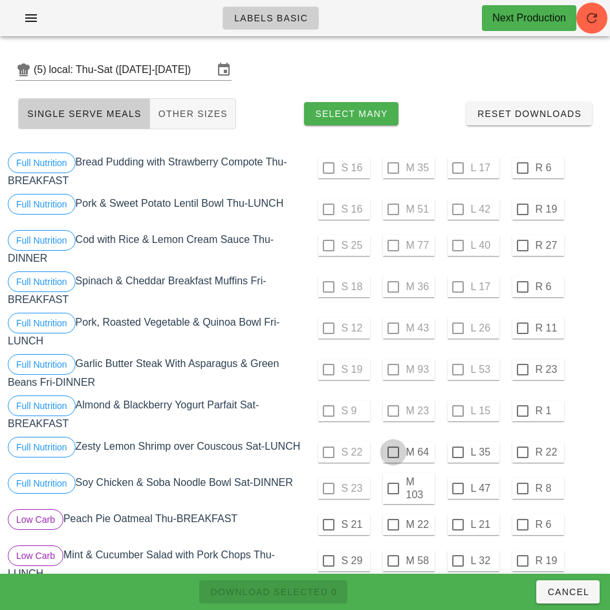
click at [392, 453] on div at bounding box center [393, 453] width 22 height 22
click at [319, 594] on span "Download Selected 1" at bounding box center [272, 592] width 127 height 10
checkbox input "false"
click at [457, 453] on div at bounding box center [458, 453] width 22 height 22
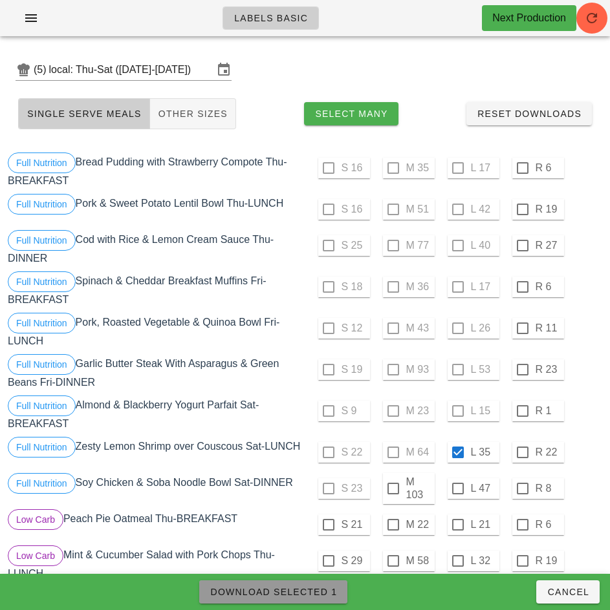
click at [314, 597] on span "Download Selected 1" at bounding box center [272, 592] width 127 height 10
checkbox input "false"
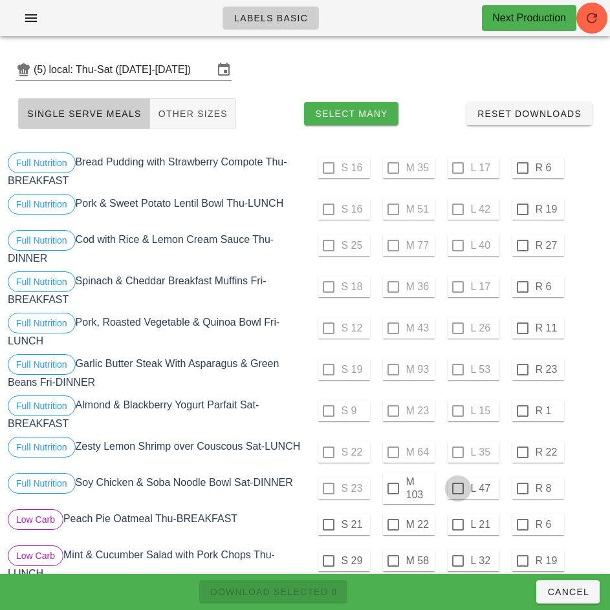
click at [457, 494] on div at bounding box center [458, 489] width 22 height 22
click at [316, 594] on span "Download Selected 1" at bounding box center [272, 592] width 127 height 10
checkbox input "false"
click at [394, 491] on div at bounding box center [393, 489] width 22 height 22
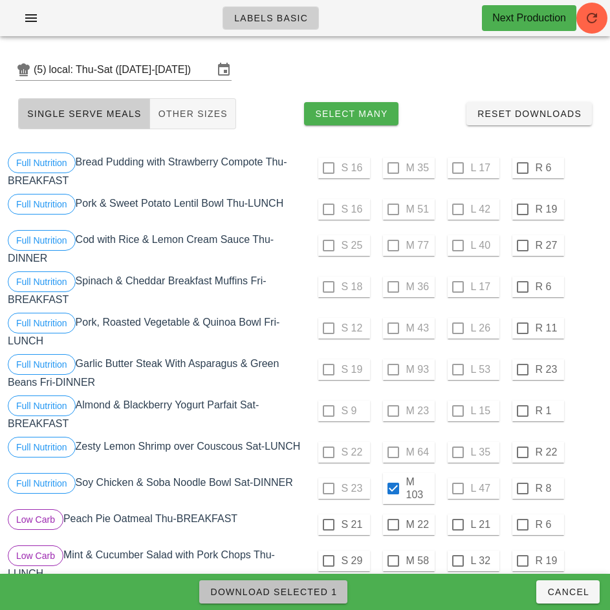
click at [306, 592] on span "Download Selected 1" at bounding box center [272, 592] width 127 height 10
checkbox input "false"
click at [251, 419] on div "Full Nutrition Almond & Blackberry Yogurt Parfait Sat-BREAKFAST" at bounding box center [155, 413] width 300 height 41
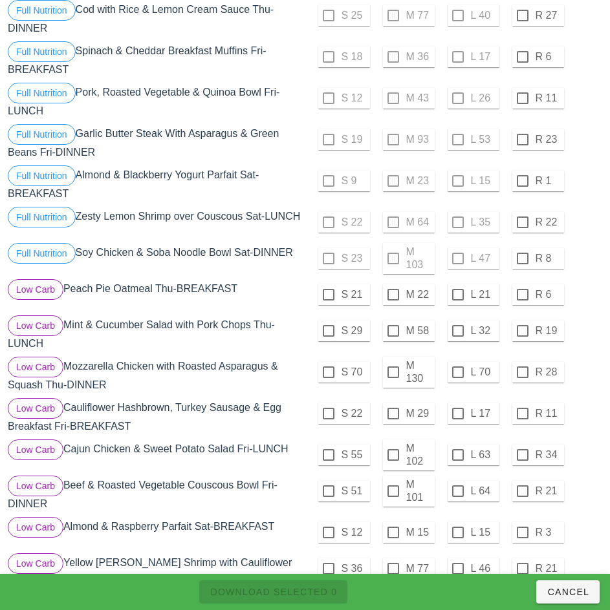
scroll to position [255, 0]
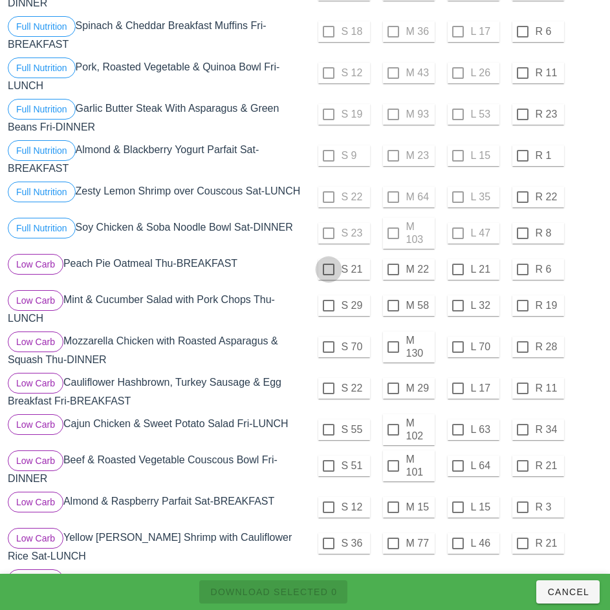
click at [328, 275] on div at bounding box center [328, 270] width 22 height 22
checkbox input "true"
click at [328, 394] on div at bounding box center [328, 389] width 22 height 22
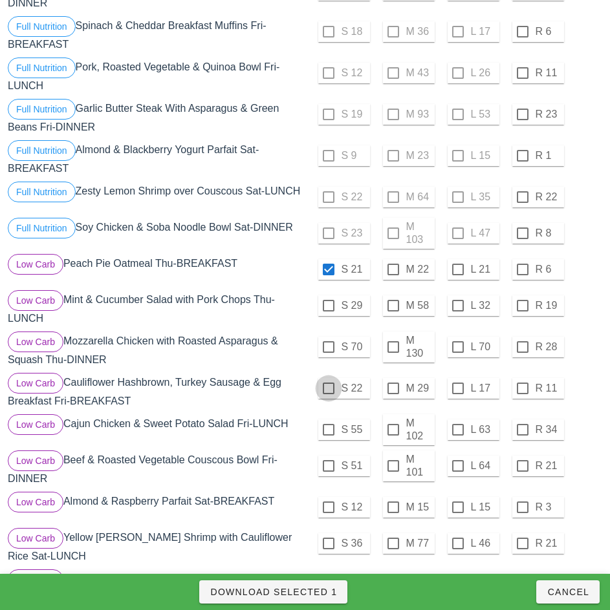
checkbox input "true"
click at [330, 513] on div at bounding box center [328, 508] width 22 height 22
checkbox input "true"
click at [323, 593] on span "Download Selected 3" at bounding box center [272, 592] width 127 height 10
checkbox input "false"
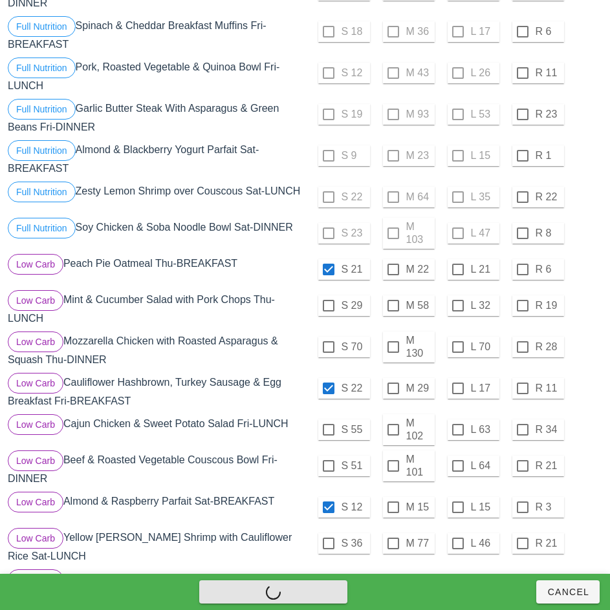
checkbox input "false"
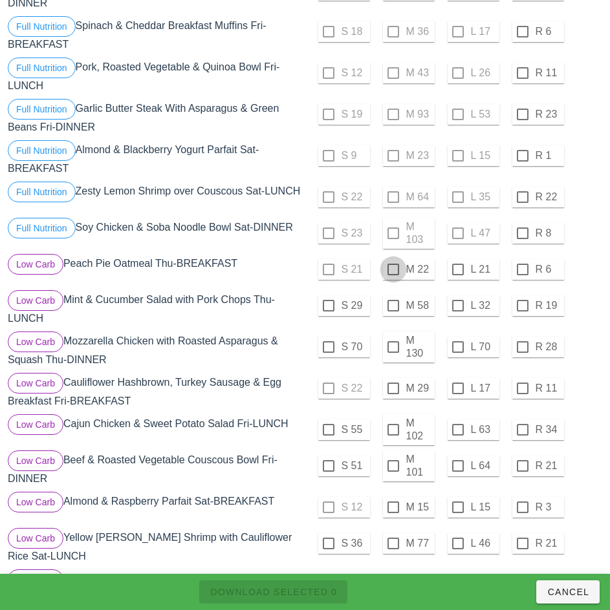
click at [392, 275] on div at bounding box center [393, 270] width 22 height 22
checkbox input "true"
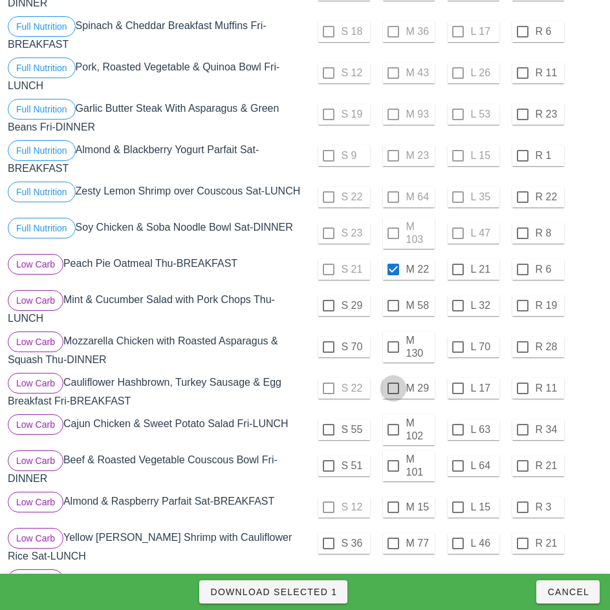
click at [392, 393] on div at bounding box center [393, 389] width 22 height 22
checkbox input "true"
click at [392, 513] on div at bounding box center [393, 508] width 22 height 22
checkbox input "true"
click at [316, 594] on span "Download Selected 3" at bounding box center [272, 592] width 127 height 10
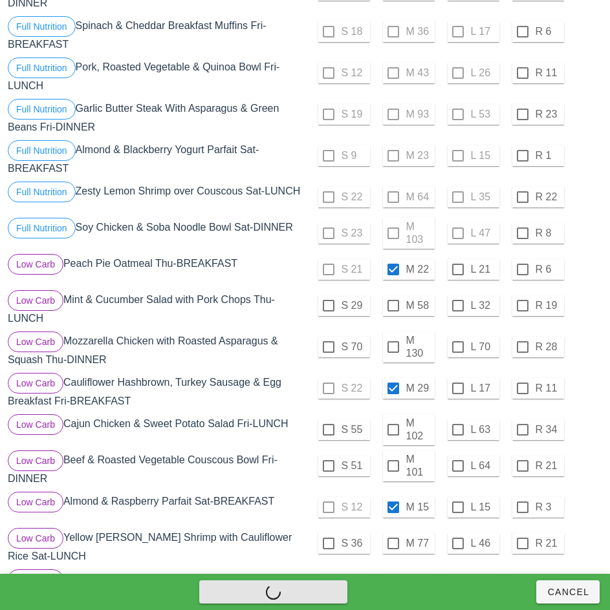
checkbox input "false"
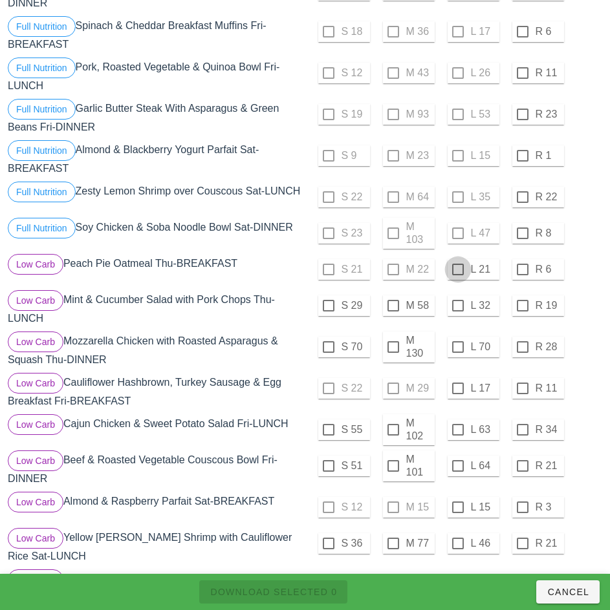
click at [457, 275] on div at bounding box center [458, 270] width 22 height 22
checkbox input "true"
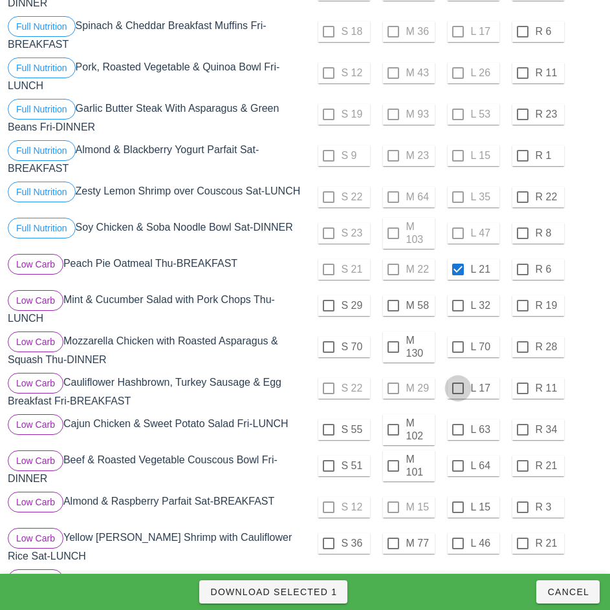
click at [458, 391] on div at bounding box center [458, 389] width 22 height 22
checkbox input "true"
click at [457, 513] on div at bounding box center [458, 508] width 22 height 22
checkbox input "true"
click at [326, 592] on span "Download Selected 3" at bounding box center [272, 592] width 127 height 10
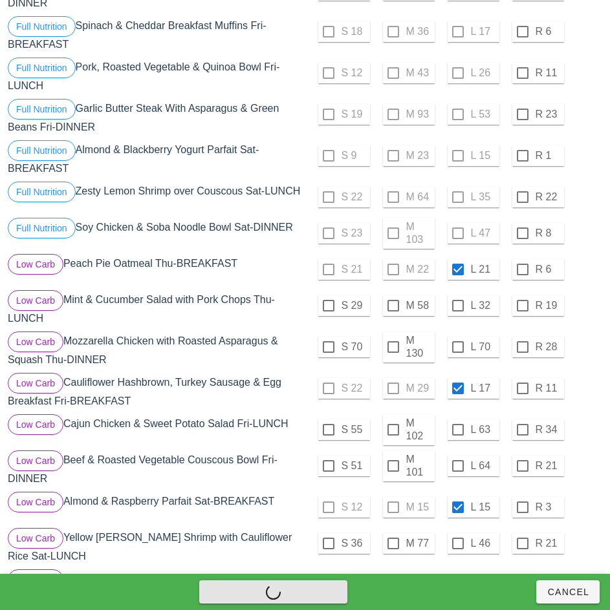
checkbox input "false"
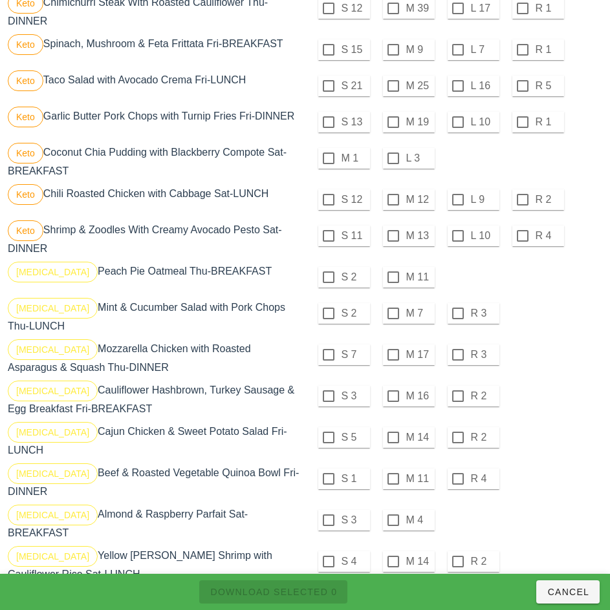
scroll to position [949, 0]
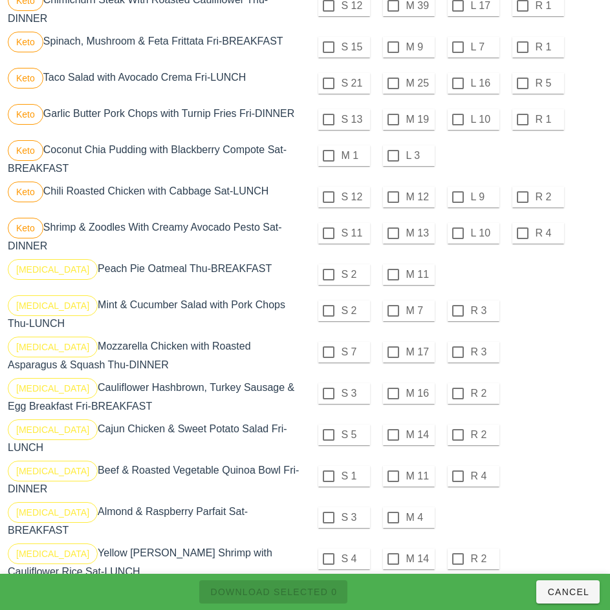
click at [328, 280] on div at bounding box center [328, 275] width 22 height 22
checkbox input "true"
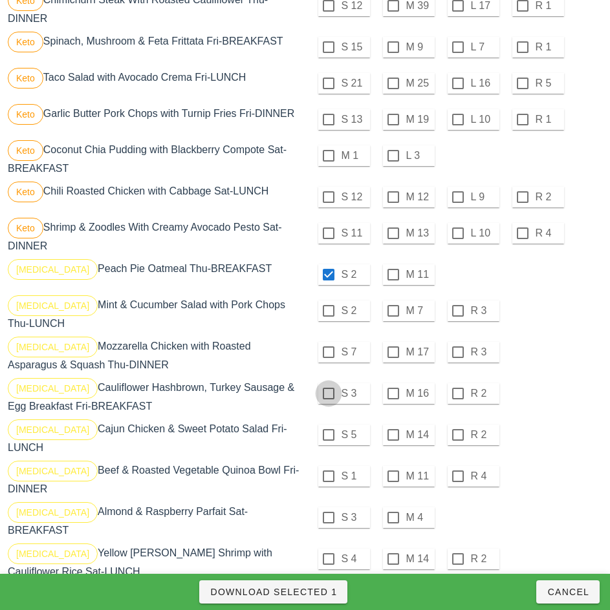
click at [327, 397] on div at bounding box center [328, 394] width 22 height 22
checkbox input "true"
click at [327, 519] on div at bounding box center [328, 518] width 22 height 22
checkbox input "true"
click at [327, 592] on span "Download Selected 3" at bounding box center [272, 592] width 127 height 10
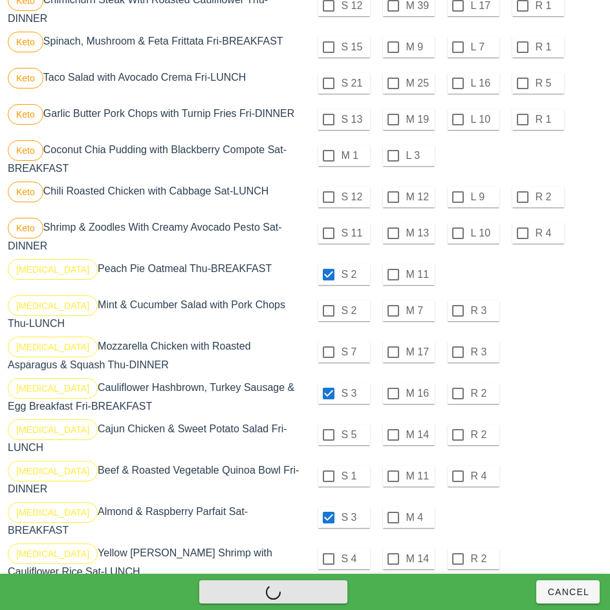
checkbox input "false"
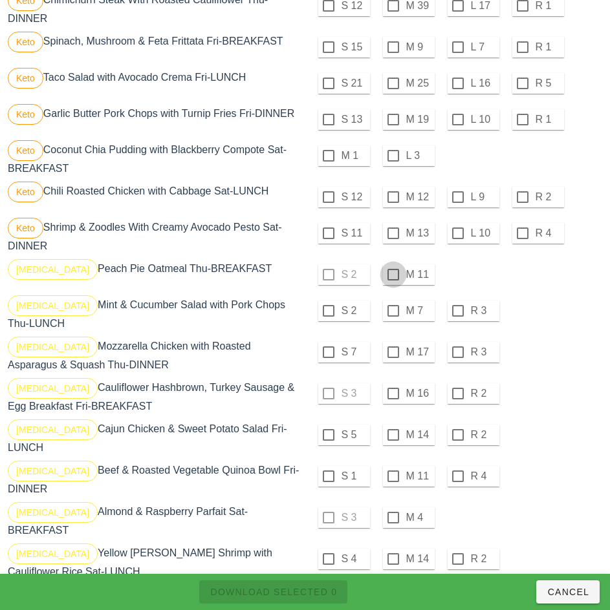
click at [392, 279] on div at bounding box center [393, 275] width 22 height 22
checkbox input "true"
click at [392, 399] on div at bounding box center [393, 394] width 22 height 22
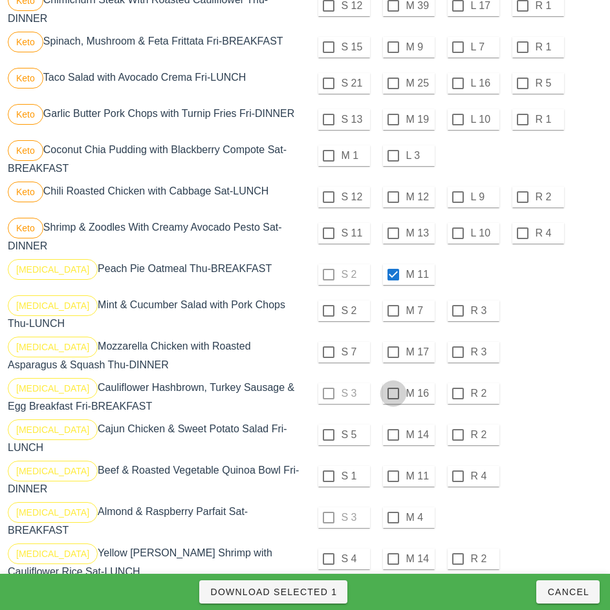
checkbox input "true"
click at [392, 518] on div at bounding box center [393, 518] width 22 height 22
checkbox input "true"
click at [323, 594] on span "Download Selected 3" at bounding box center [272, 592] width 127 height 10
checkbox input "false"
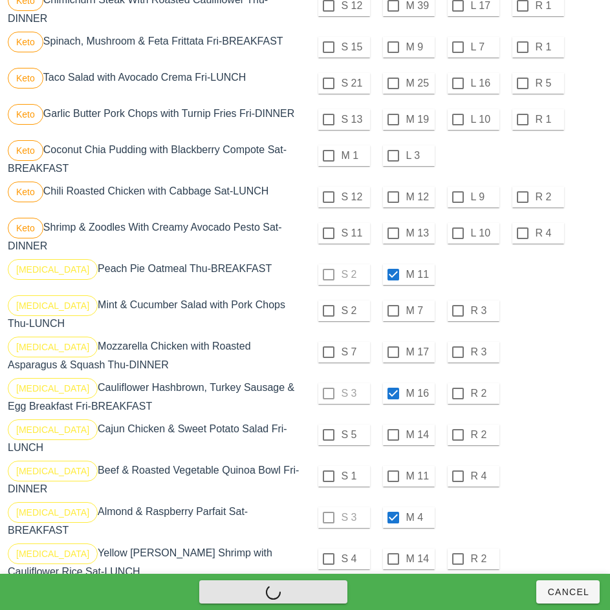
checkbox input "false"
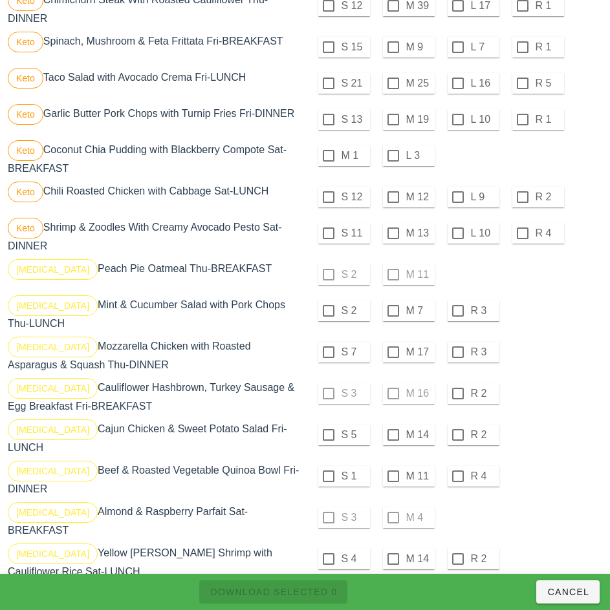
click at [294, 463] on div "[MEDICAL_DATA] Beef & Roasted Vegetable Quinoa Bowl Fri-DINNER" at bounding box center [155, 478] width 300 height 41
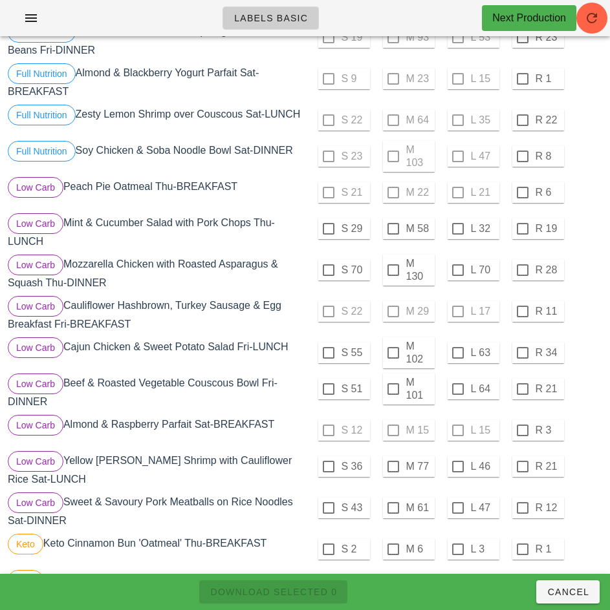
scroll to position [332, 0]
